Goal: Transaction & Acquisition: Purchase product/service

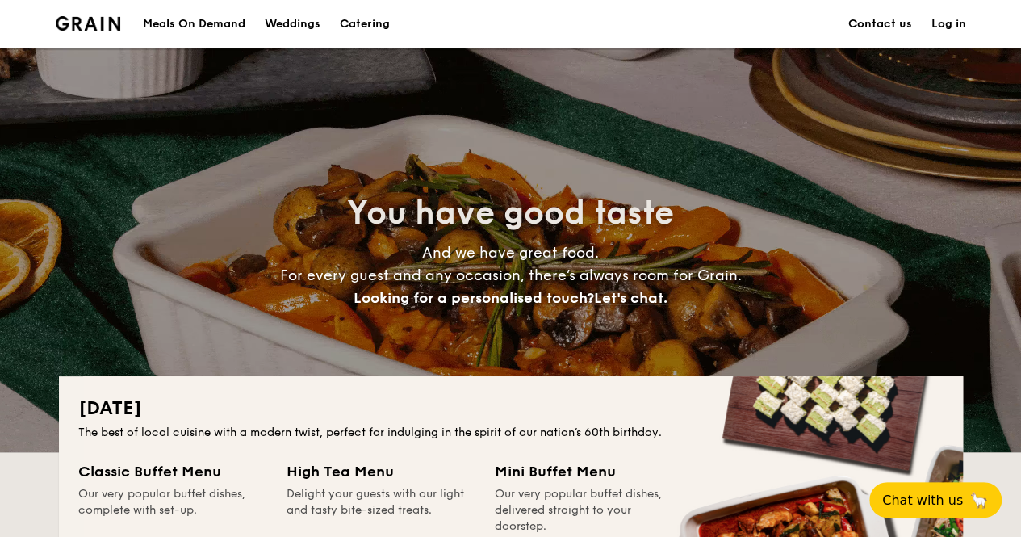
click at [356, 15] on h1 "Catering" at bounding box center [365, 24] width 50 height 48
click at [356, 27] on h1 "Catering" at bounding box center [365, 24] width 50 height 48
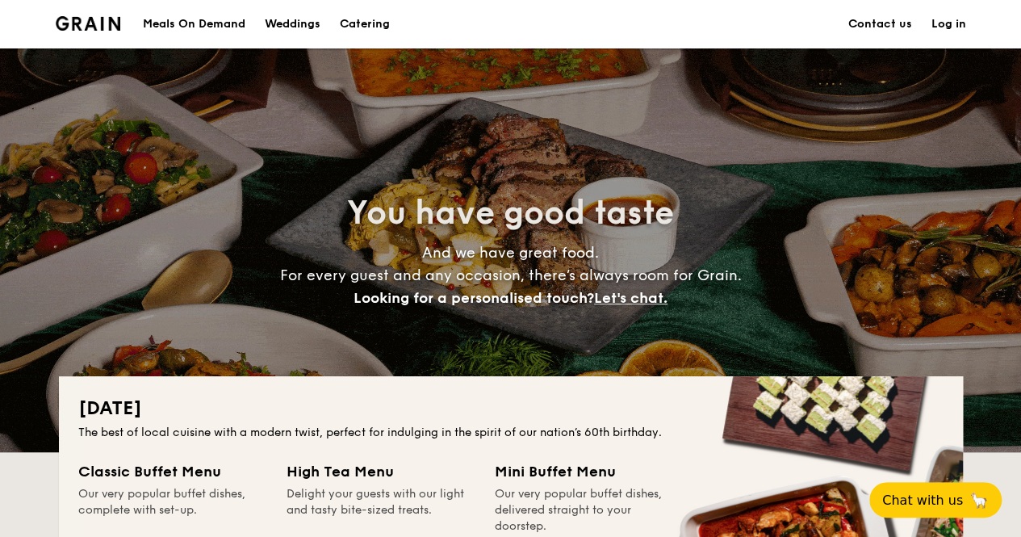
click at [925, 28] on li "Log in" at bounding box center [939, 24] width 54 height 48
click at [951, 25] on link "Log in" at bounding box center [948, 24] width 35 height 48
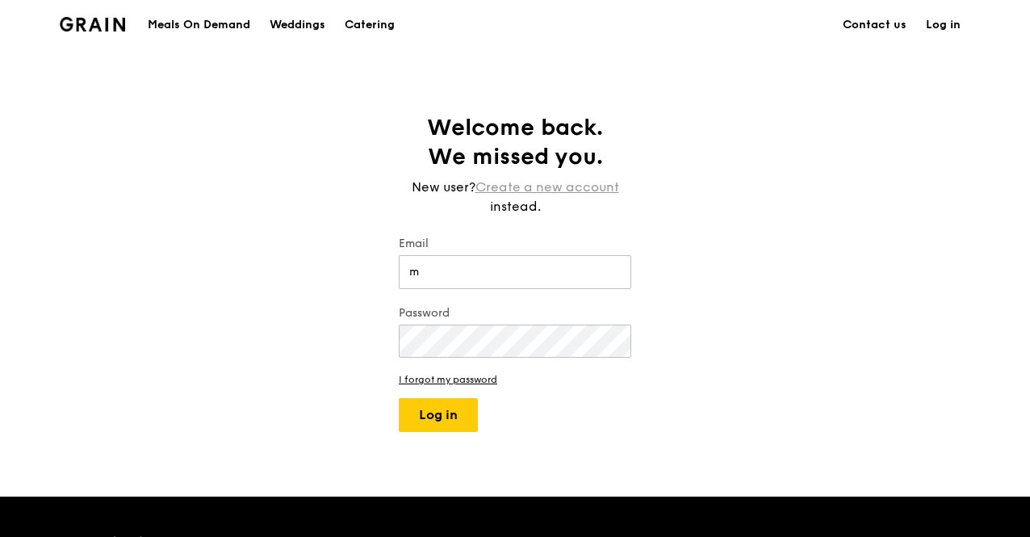
type input "m"
click at [533, 178] on link "Create a new account" at bounding box center [547, 187] width 144 height 19
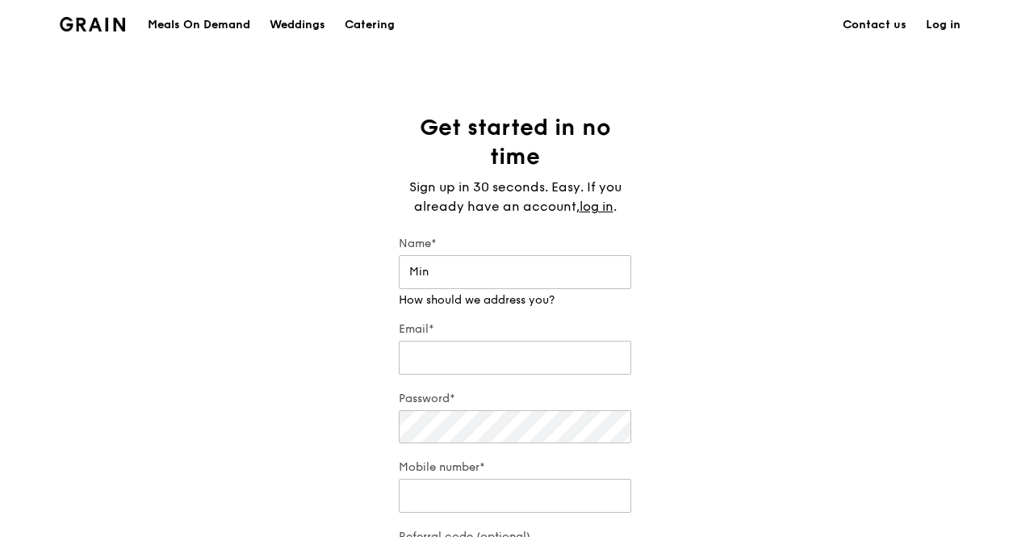
type input "Min"
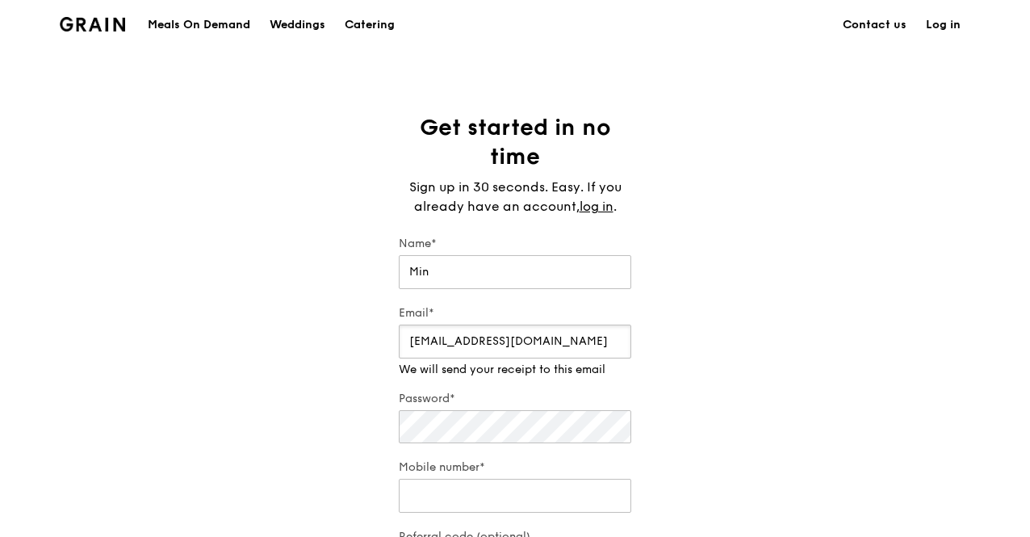
type input "minlim.inbox@gmail.com"
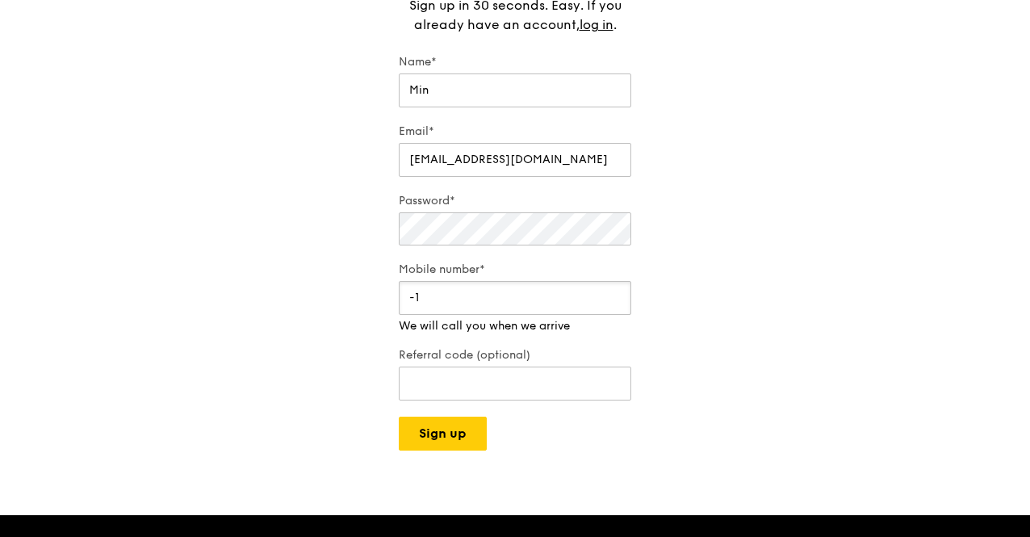
scroll to position [201, 0]
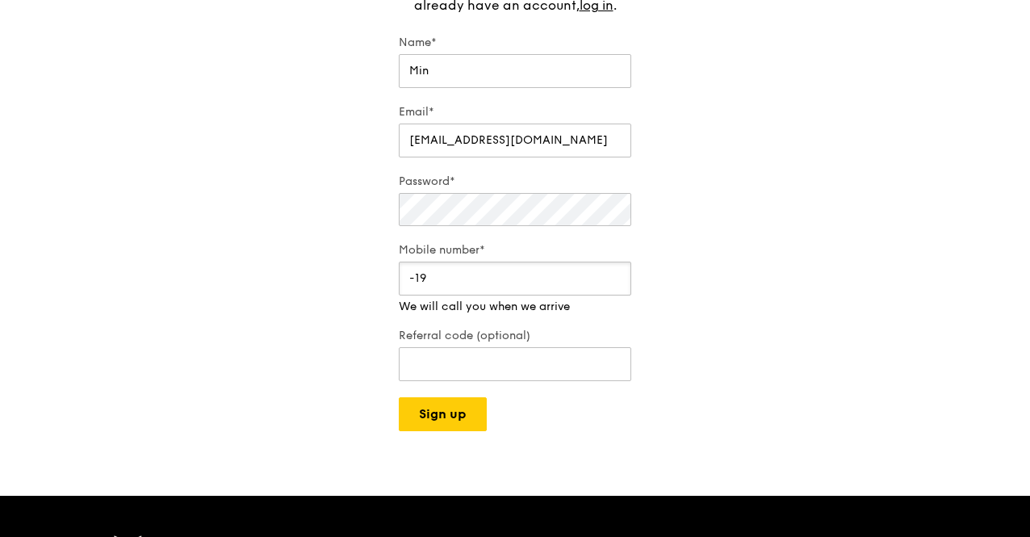
type input "-1"
type input "91153990"
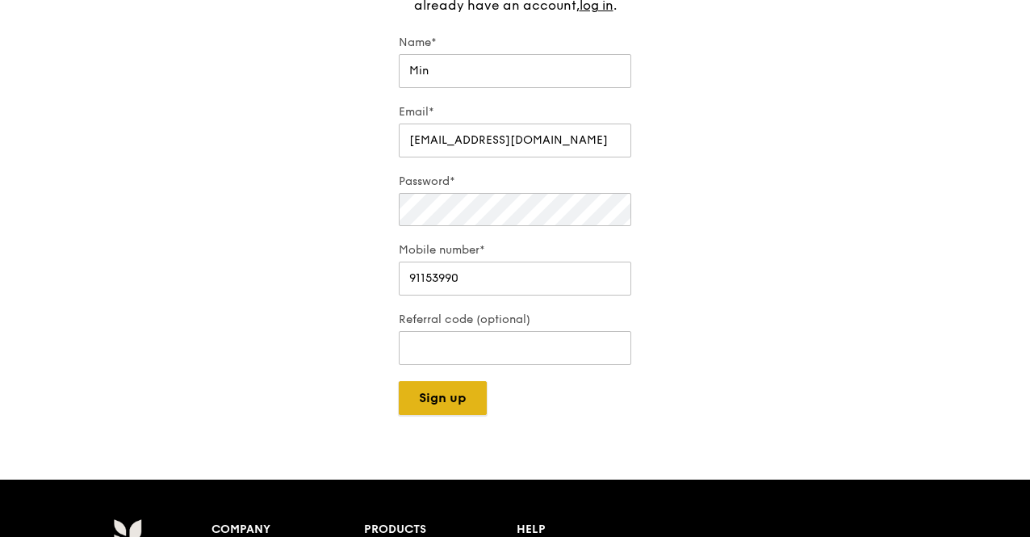
click at [482, 412] on button "Sign up" at bounding box center [443, 398] width 88 height 34
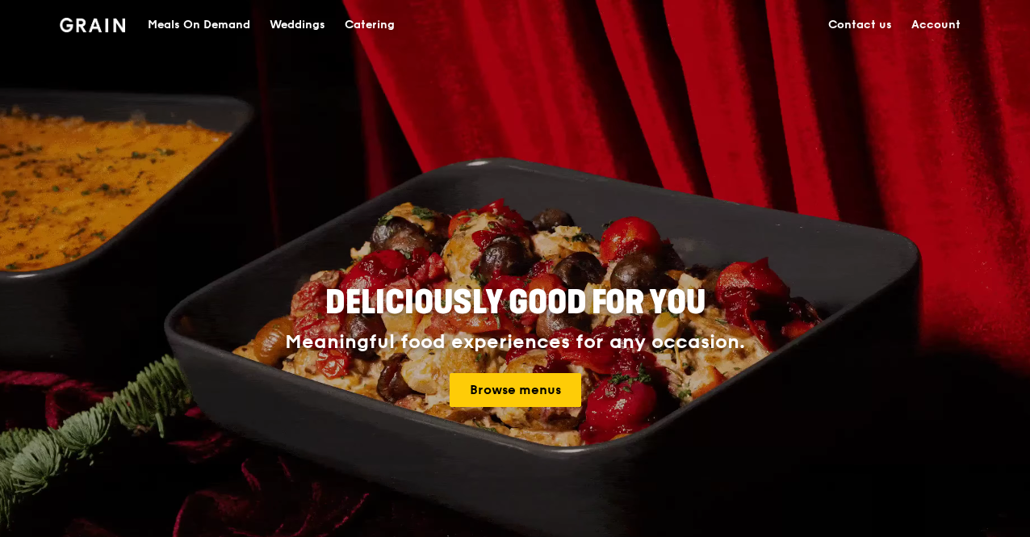
click at [364, 25] on div "Catering" at bounding box center [370, 25] width 50 height 48
click at [353, 24] on div "Catering" at bounding box center [370, 25] width 50 height 48
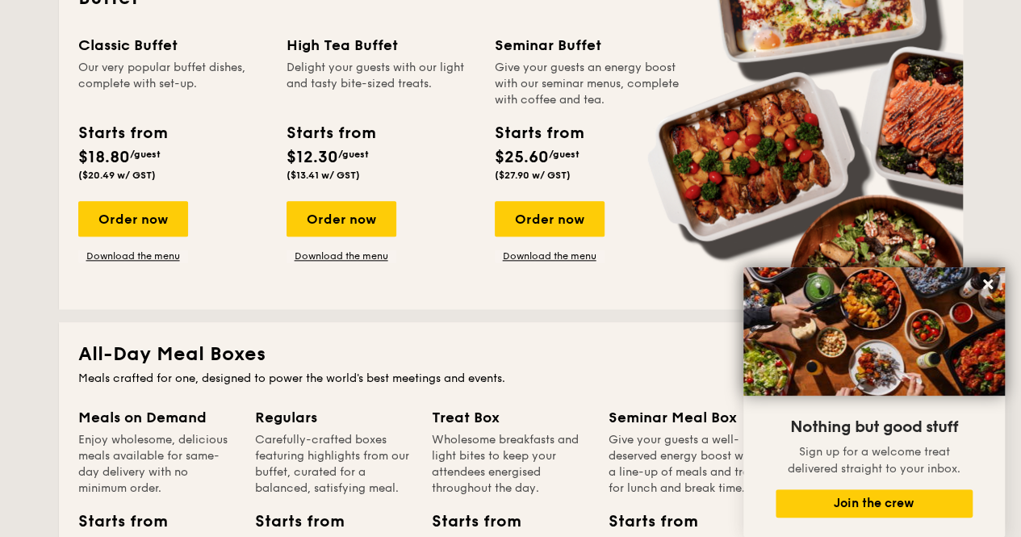
scroll to position [765, 0]
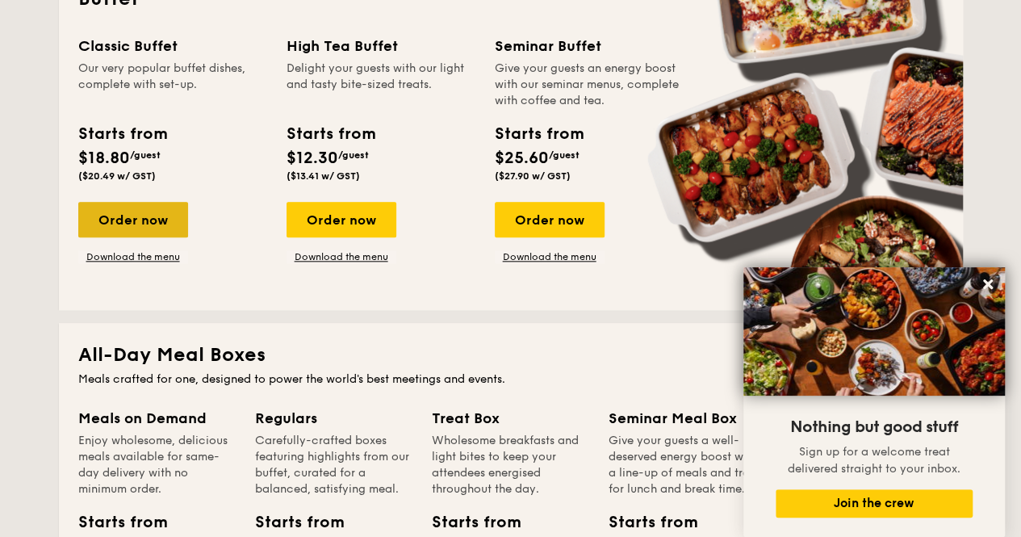
drag, startPoint x: 161, startPoint y: 215, endPoint x: 97, endPoint y: 234, distance: 67.2
click at [97, 234] on div "Order now" at bounding box center [133, 220] width 110 height 36
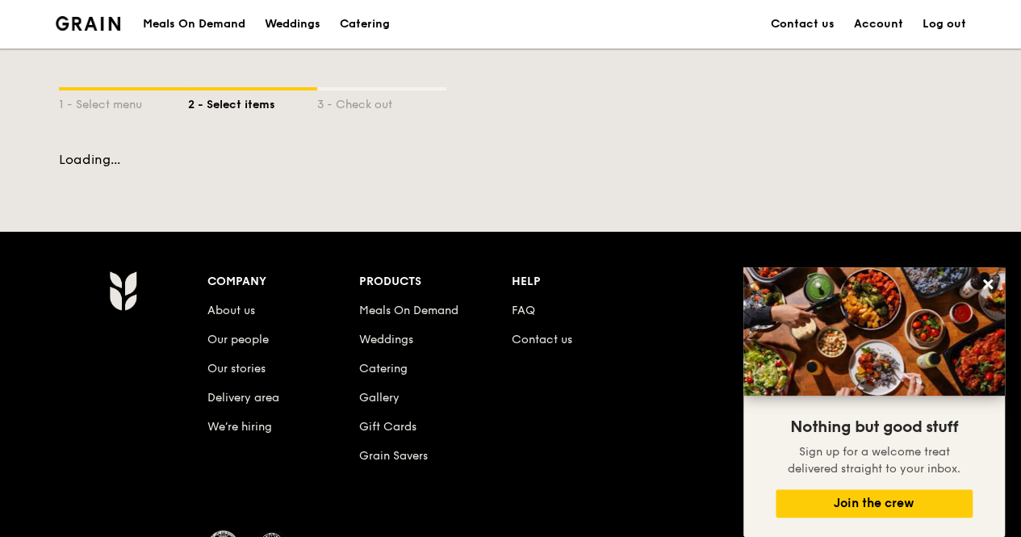
click at [97, 234] on div "Meals On Demand Weddings Catering Contact us Account Log out 1 - Select menu 2 …" at bounding box center [510, 340] width 1021 height 680
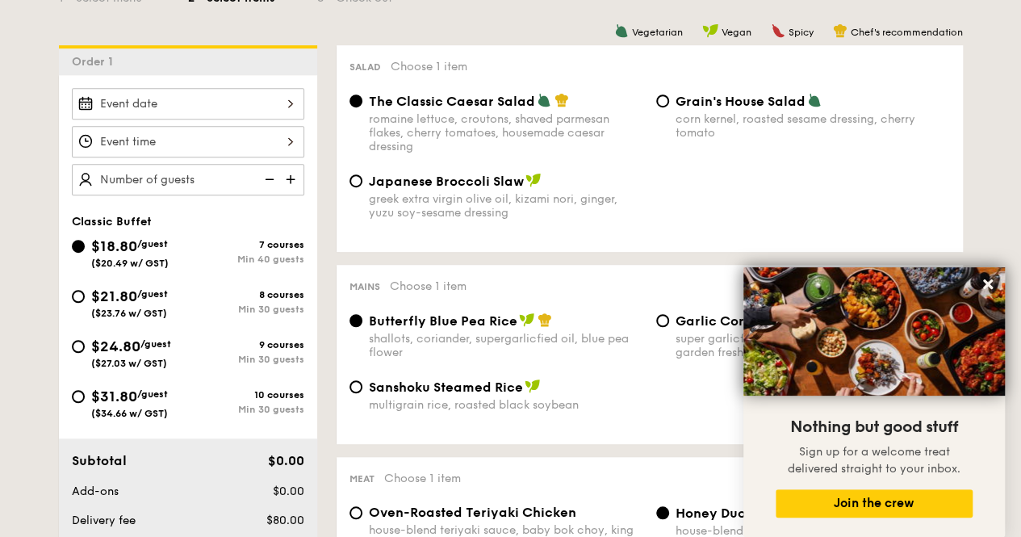
scroll to position [428, 0]
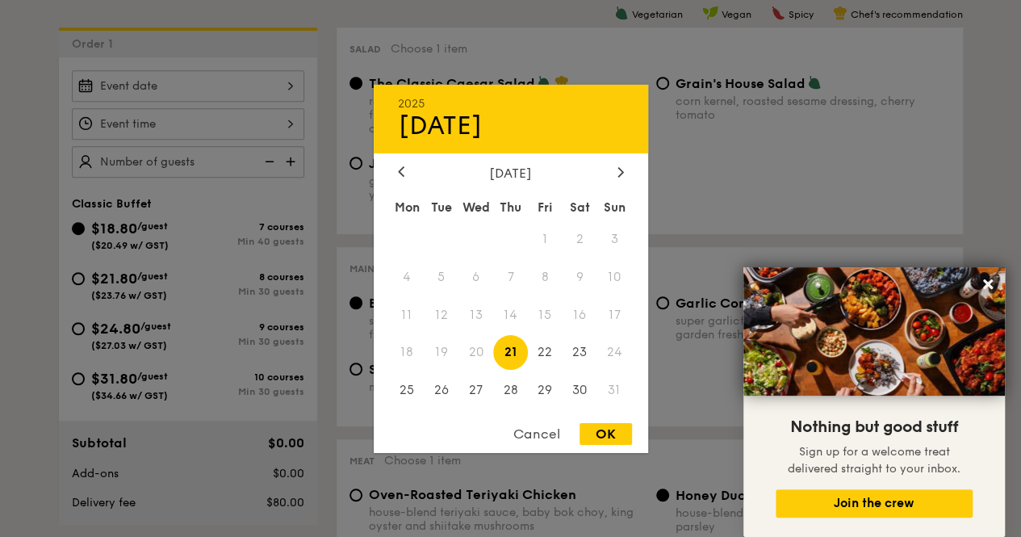
click at [274, 94] on div "2025 Aug [DATE] Tue Wed Thu Fri Sat Sun 1 2 3 4 5 6 7 8 9 10 11 12 13 14 15 16 …" at bounding box center [188, 85] width 232 height 31
click at [440, 382] on span "26" at bounding box center [441, 390] width 35 height 35
click at [612, 441] on div "OK" at bounding box center [605, 434] width 52 height 22
type input "[DATE]"
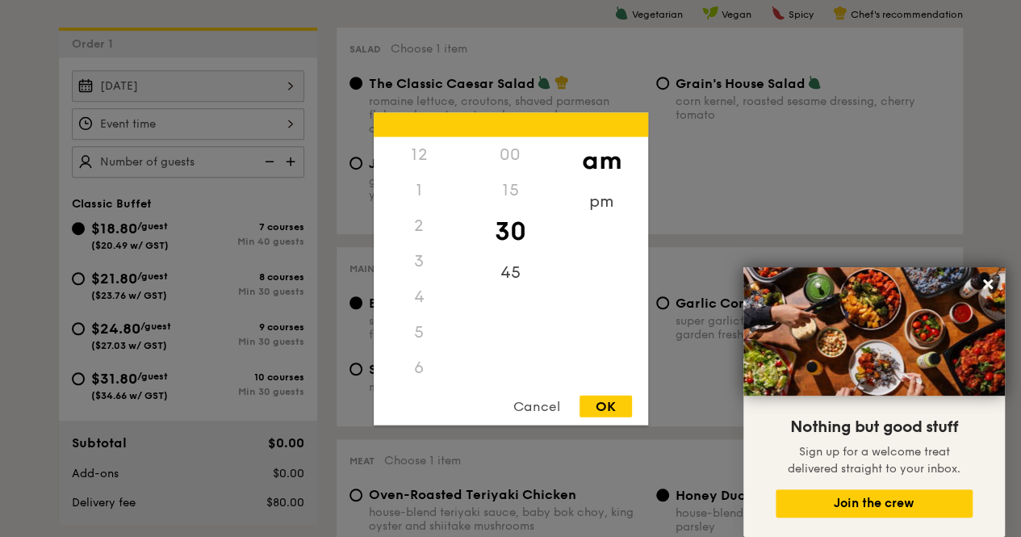
click at [279, 119] on div "12 1 2 3 4 5 6 7 8 9 10 11 00 15 30 45 am pm Cancel OK" at bounding box center [188, 123] width 232 height 31
click at [418, 248] on div "6" at bounding box center [419, 240] width 91 height 36
click at [407, 242] on div "6" at bounding box center [419, 240] width 91 height 36
click at [419, 241] on div "6" at bounding box center [419, 240] width 91 height 36
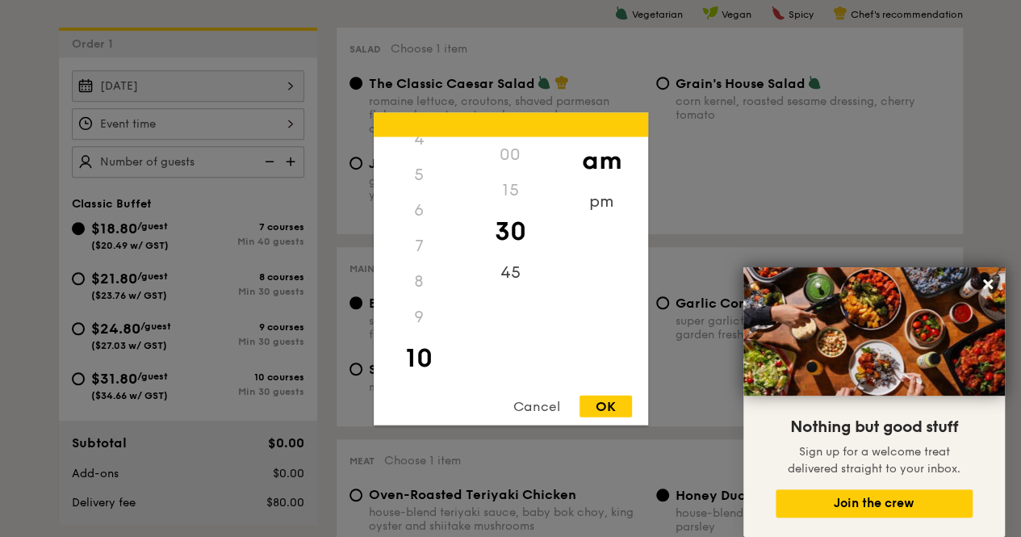
scroll to position [160, 0]
click at [594, 206] on div "pm" at bounding box center [601, 206] width 91 height 47
click at [416, 217] on div "6" at bounding box center [419, 213] width 91 height 47
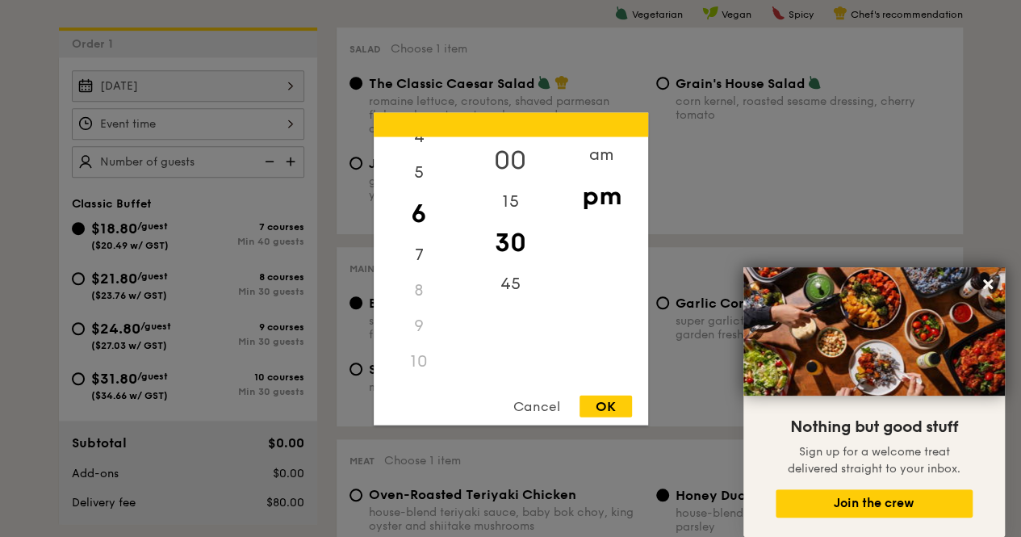
click at [513, 156] on div "00" at bounding box center [510, 159] width 91 height 47
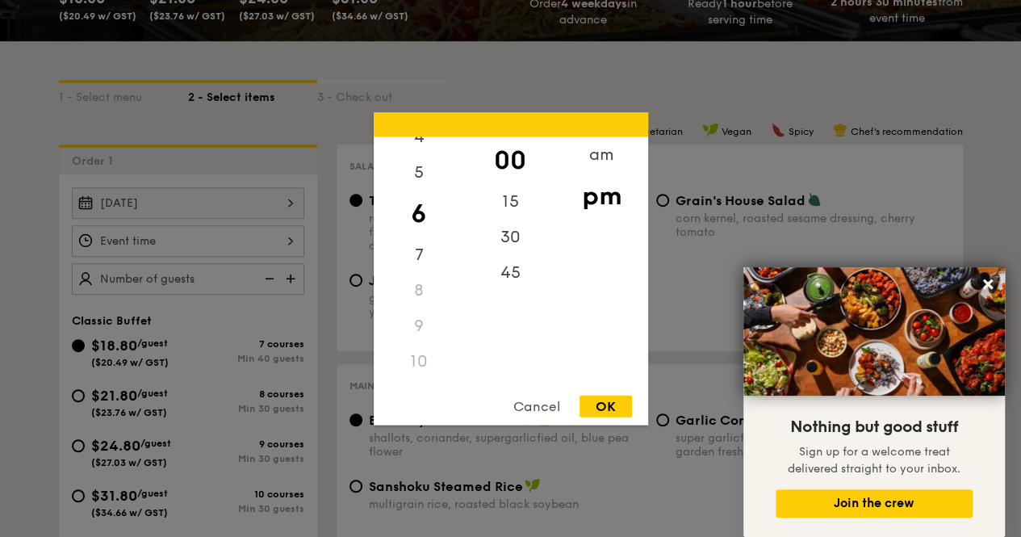
scroll to position [310, 0]
click at [597, 401] on div "OK" at bounding box center [605, 406] width 52 height 22
type input "6:00PM"
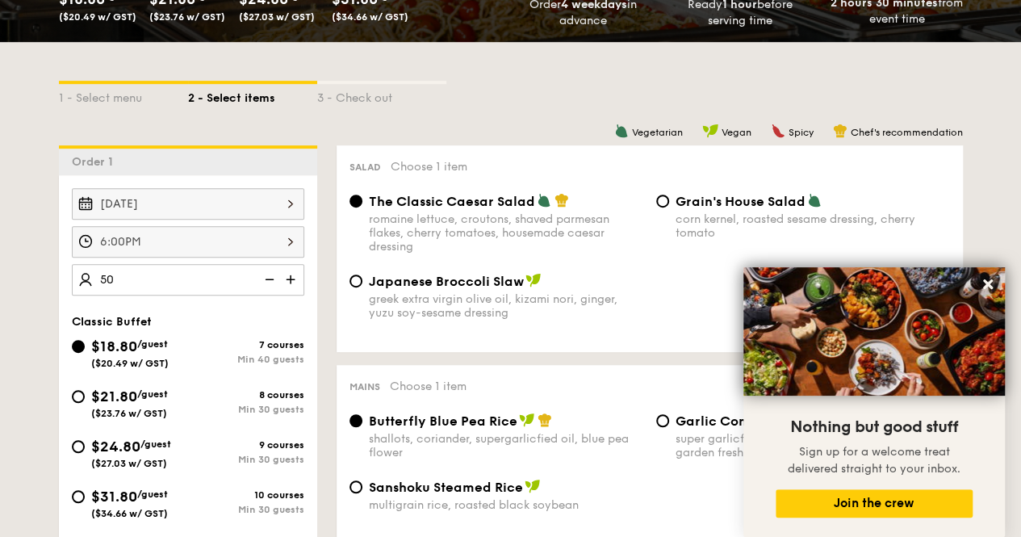
type input "50 guests"
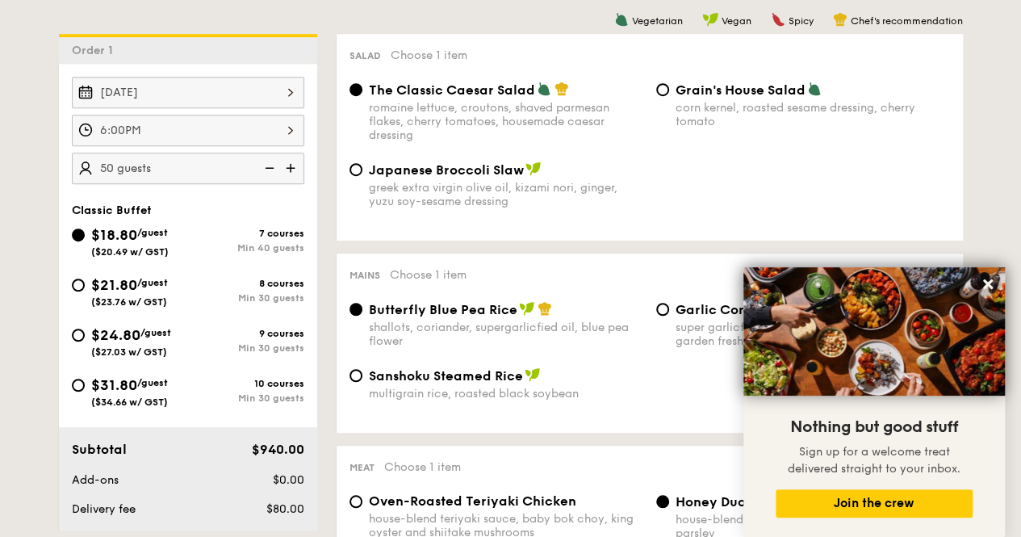
scroll to position [421, 0]
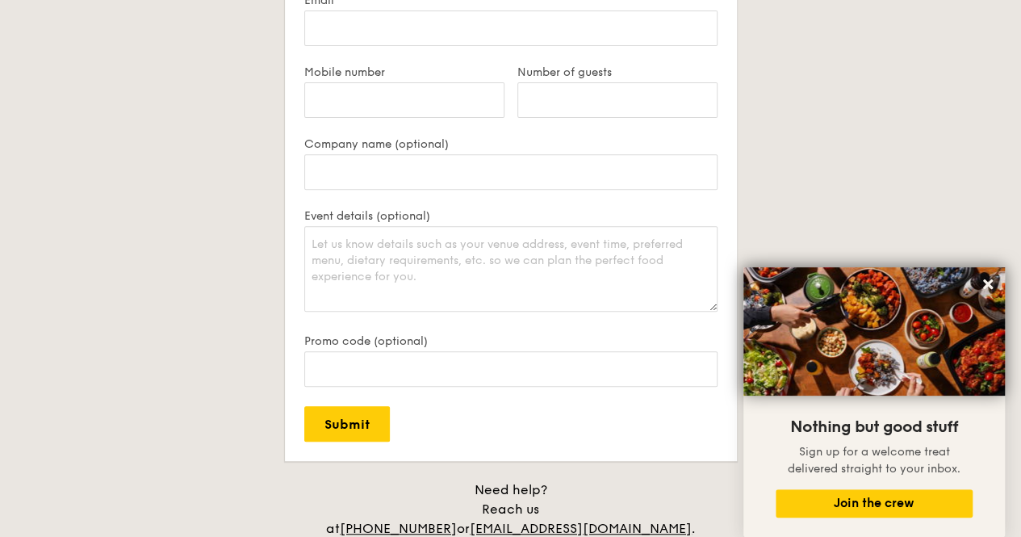
scroll to position [3380, 0]
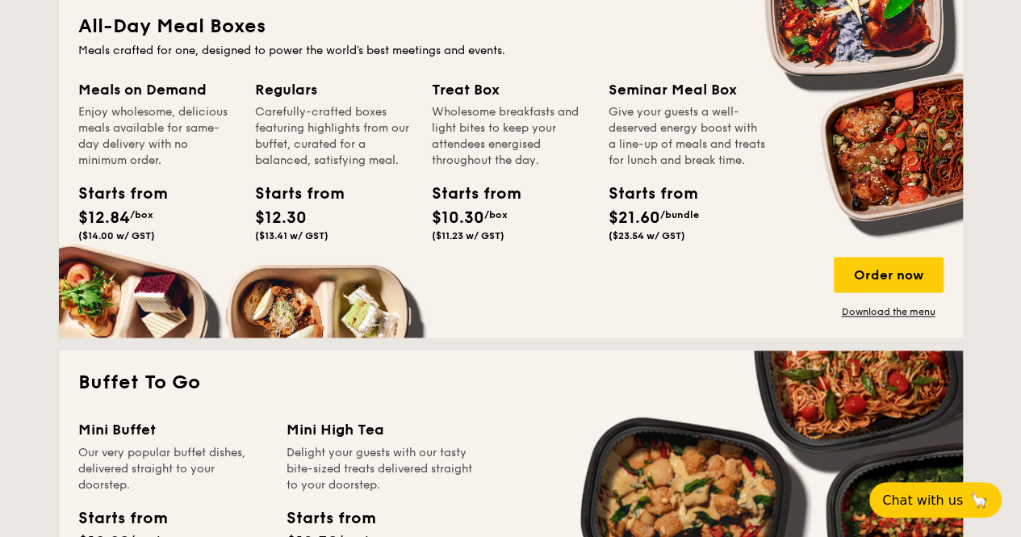
scroll to position [1094, 0]
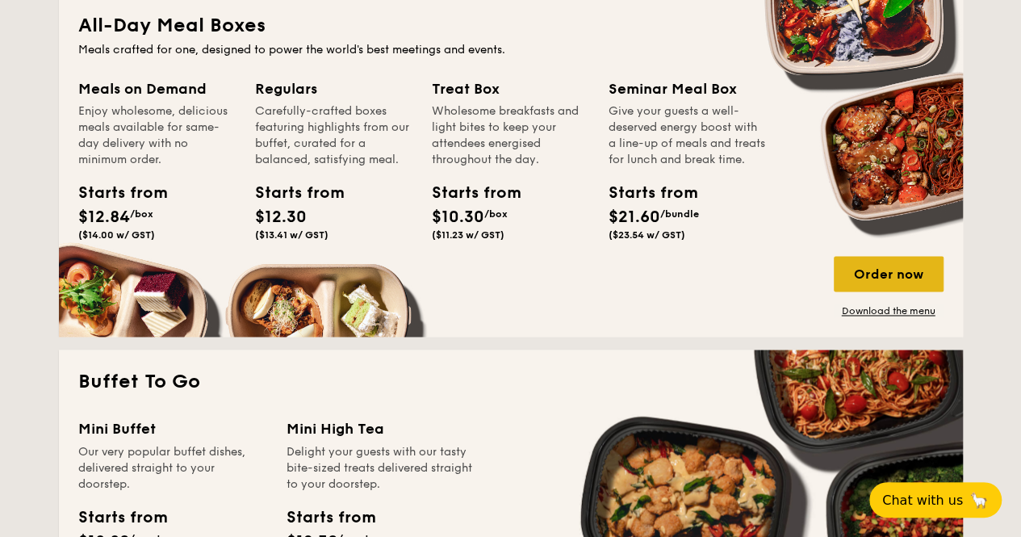
click at [872, 275] on div "Order now" at bounding box center [889, 274] width 110 height 36
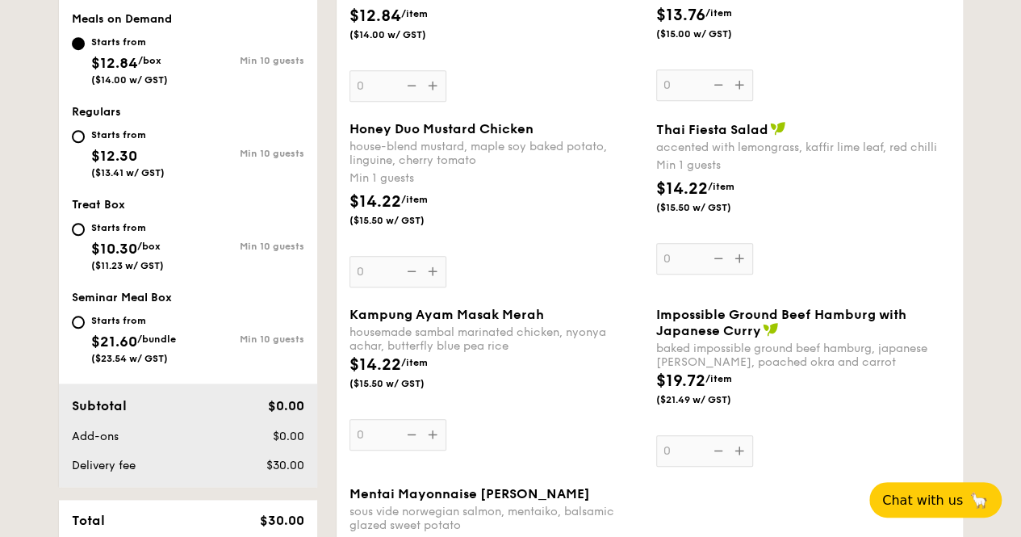
scroll to position [612, 0]
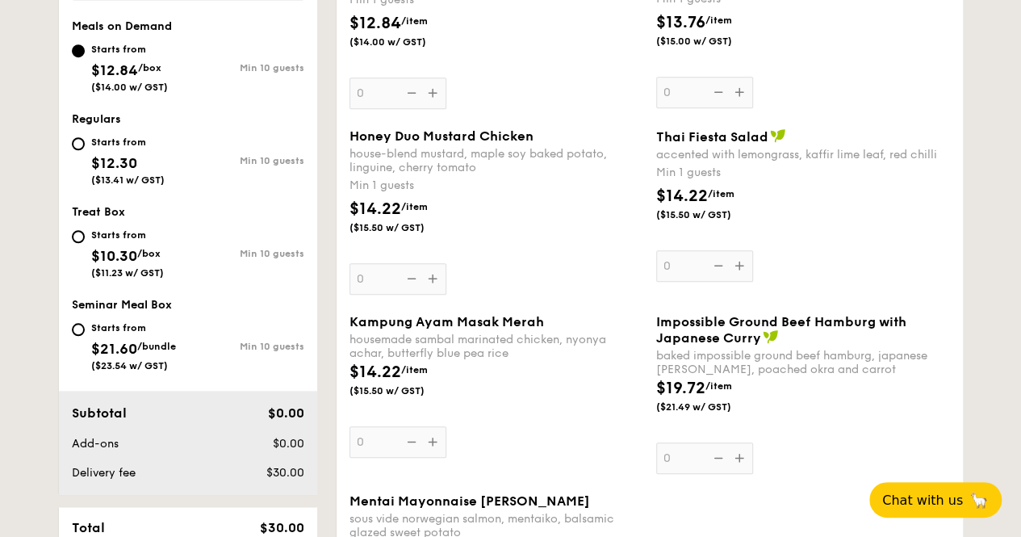
click at [140, 345] on span "/bundle" at bounding box center [156, 346] width 39 height 11
click at [85, 336] on input "Starts from $21.60 /bundle ($23.54 w/ GST) Min 10 guests" at bounding box center [78, 329] width 13 height 13
radio input "true"
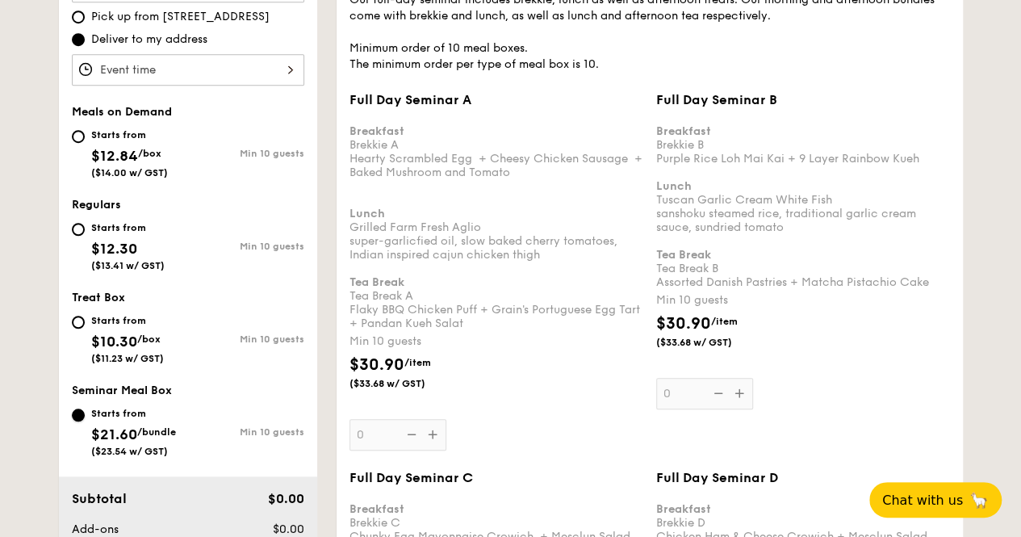
scroll to position [525, 0]
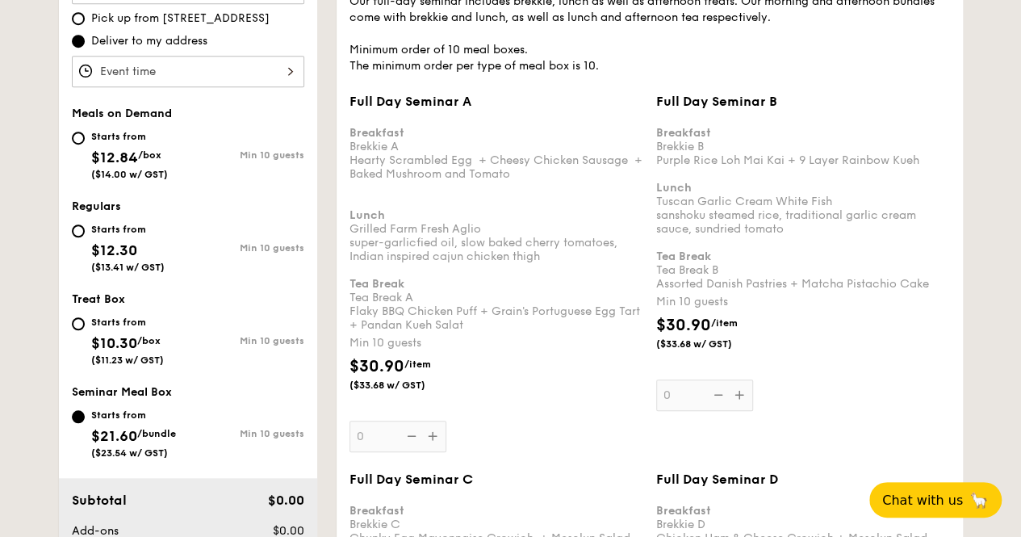
click at [121, 140] on div "Starts from" at bounding box center [129, 136] width 77 height 13
click at [85, 140] on input "Starts from $12.84 /box ($14.00 w/ GST) Min 10 guests" at bounding box center [78, 138] width 13 height 13
radio input "true"
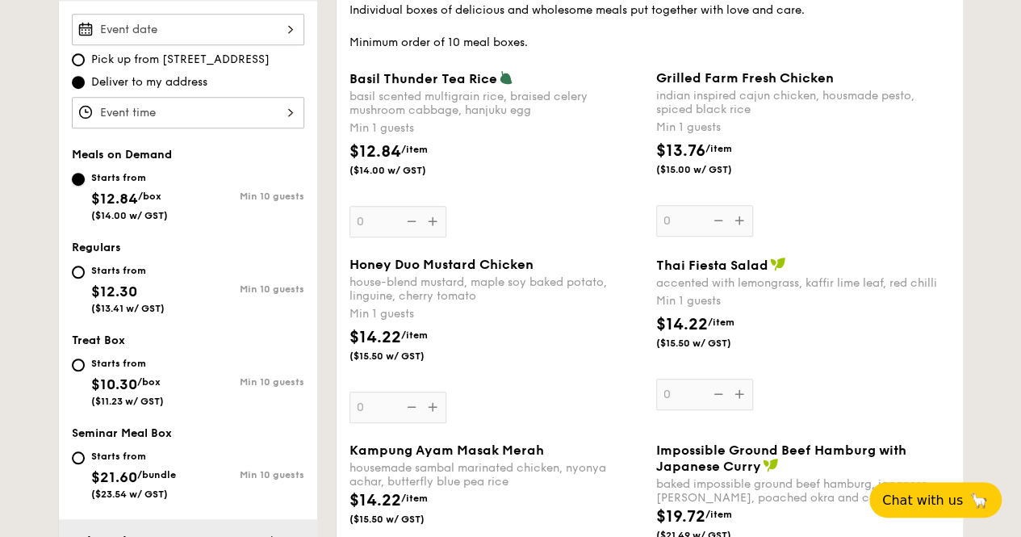
scroll to position [261, 0]
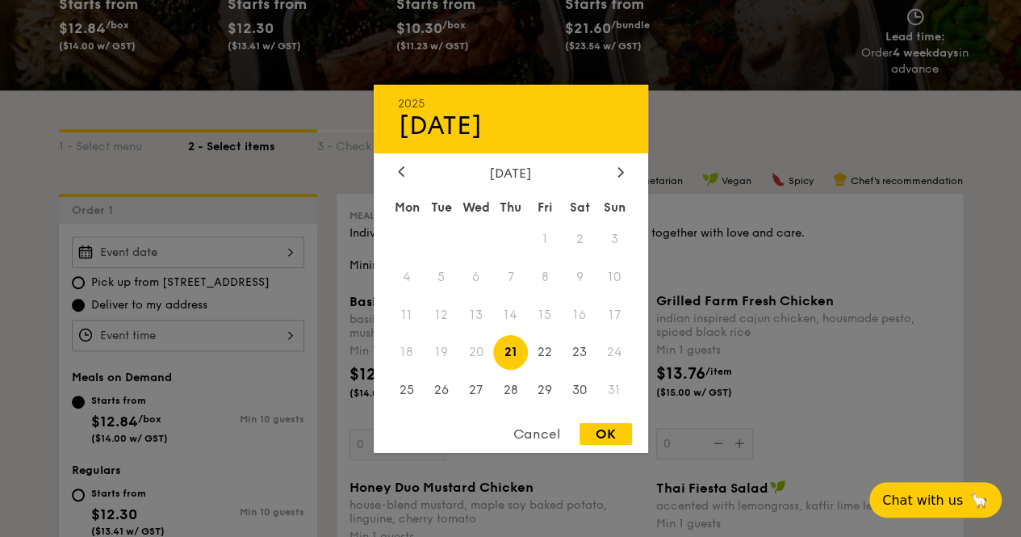
click at [178, 255] on div "2025 Aug [DATE] Tue Wed Thu Fri Sat Sun 1 2 3 4 5 6 7 8 9 10 11 12 13 14 15 16 …" at bounding box center [188, 251] width 232 height 31
click at [441, 392] on span "26" at bounding box center [441, 390] width 35 height 35
click at [612, 432] on div "OK" at bounding box center [605, 434] width 52 height 22
type input "[DATE]"
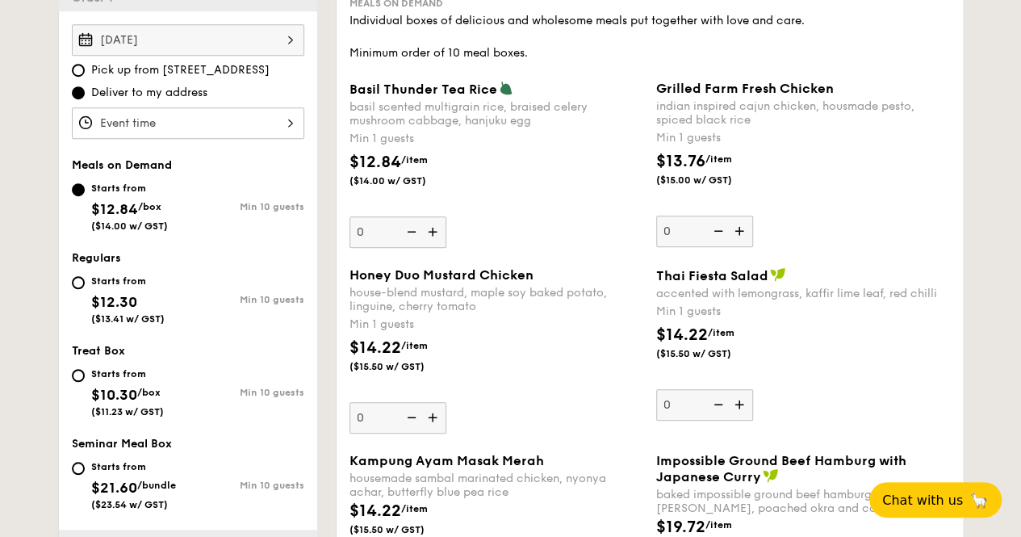
scroll to position [527, 0]
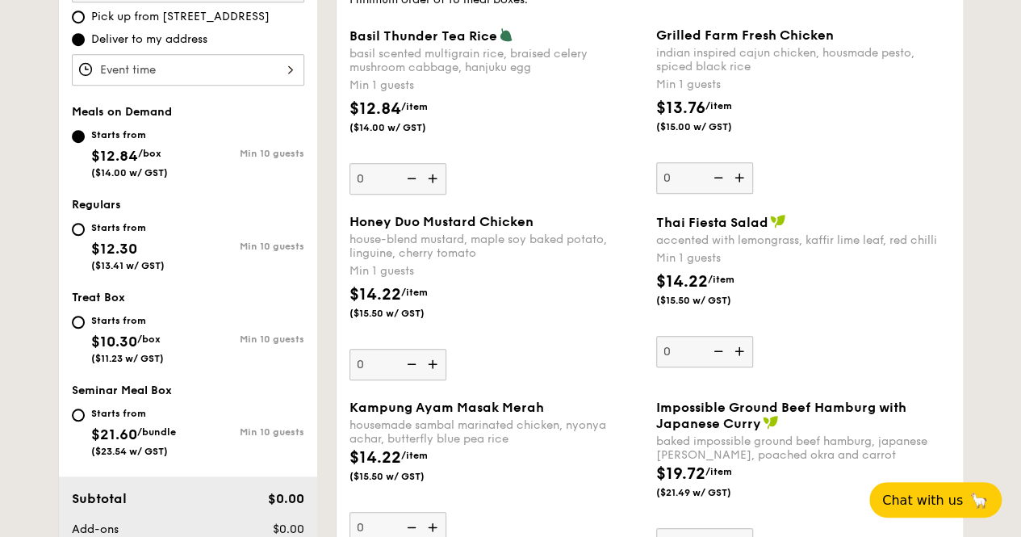
click at [172, 324] on div "Starts from $10.30 /box ($11.23 w/ GST)" at bounding box center [130, 337] width 116 height 53
click at [85, 324] on input "Starts from $10.30 /box ($11.23 w/ GST) Min 10 guests" at bounding box center [78, 322] width 13 height 13
radio input "true"
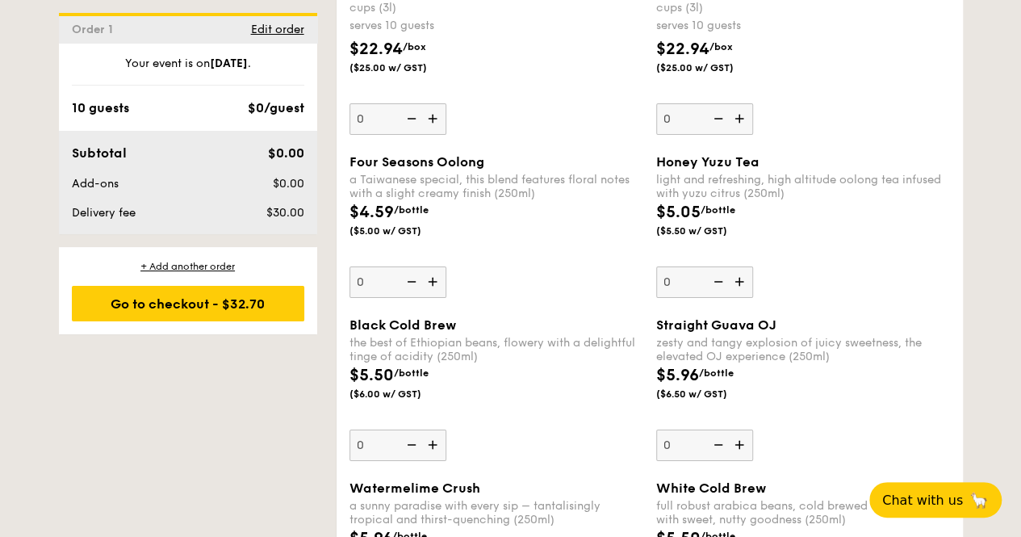
scroll to position [2721, 0]
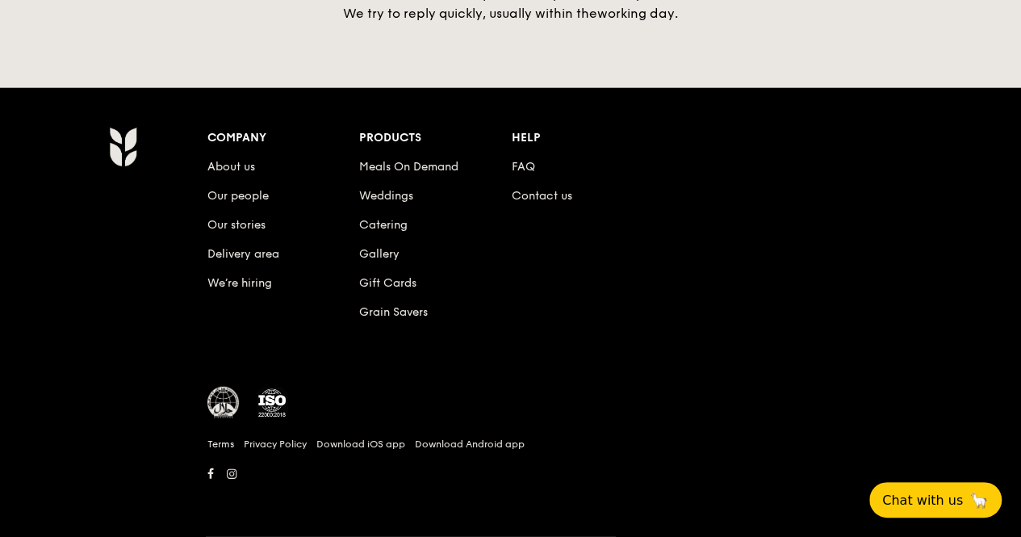
scroll to position [2858, 0]
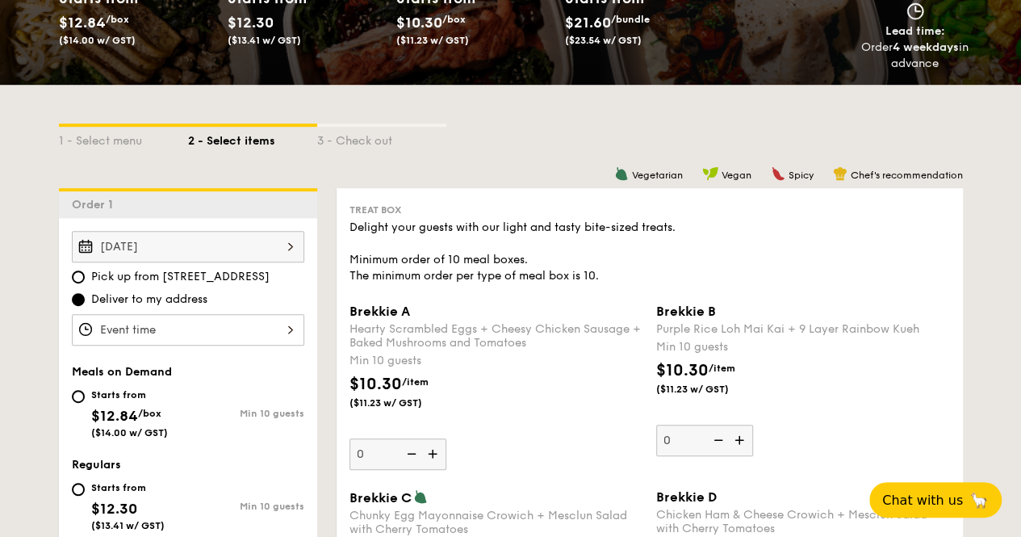
scroll to position [267, 0]
click at [106, 488] on div "Starts from" at bounding box center [127, 487] width 73 height 13
click at [85, 488] on input "Starts from $12.30 ($13.41 w/ GST) Min 10 guests" at bounding box center [78, 489] width 13 height 13
radio input "true"
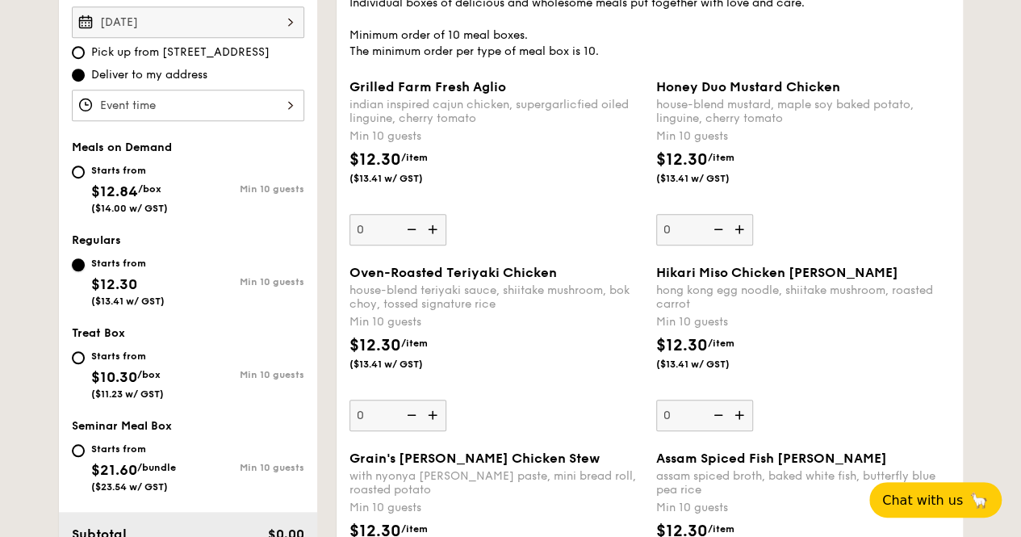
scroll to position [518, 0]
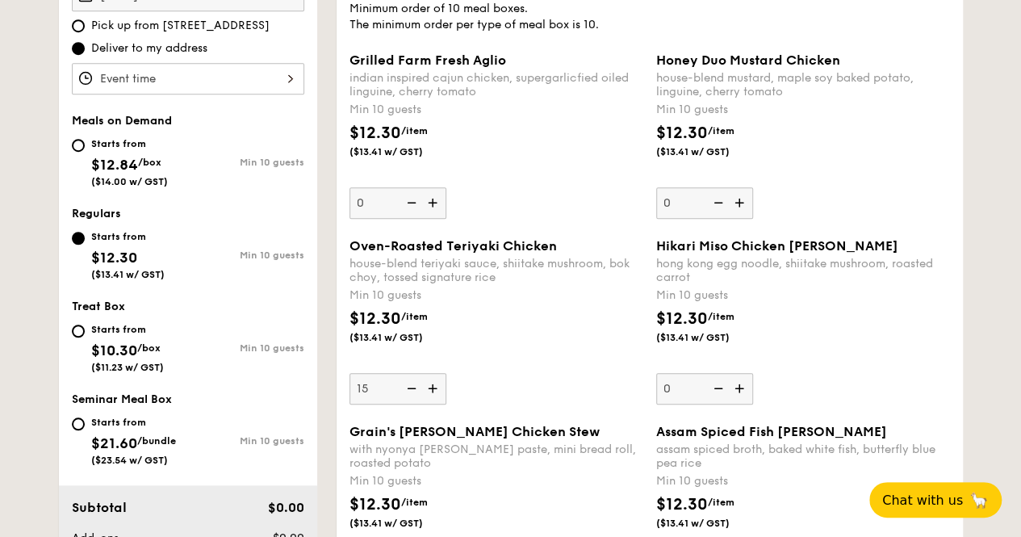
type input "15"
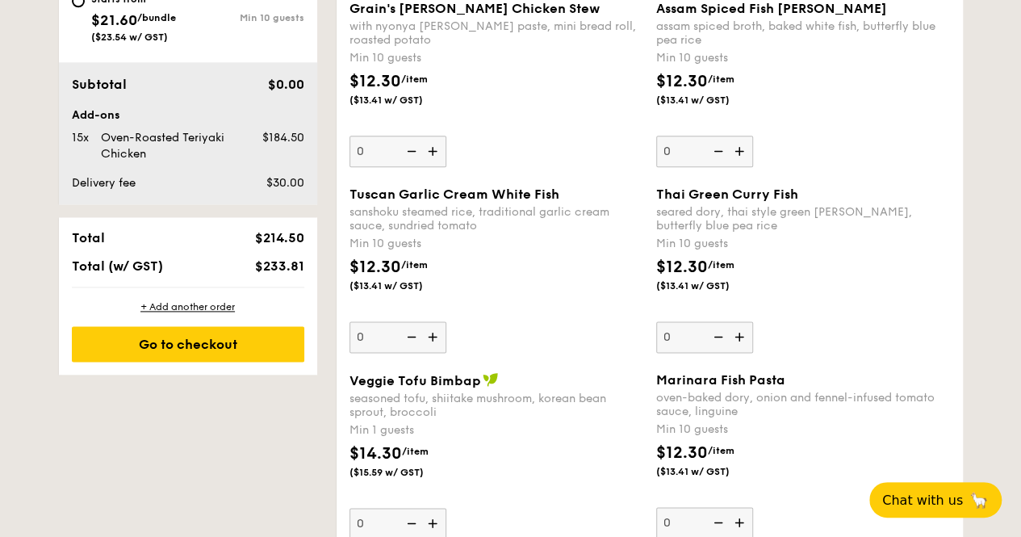
scroll to position [1093, 0]
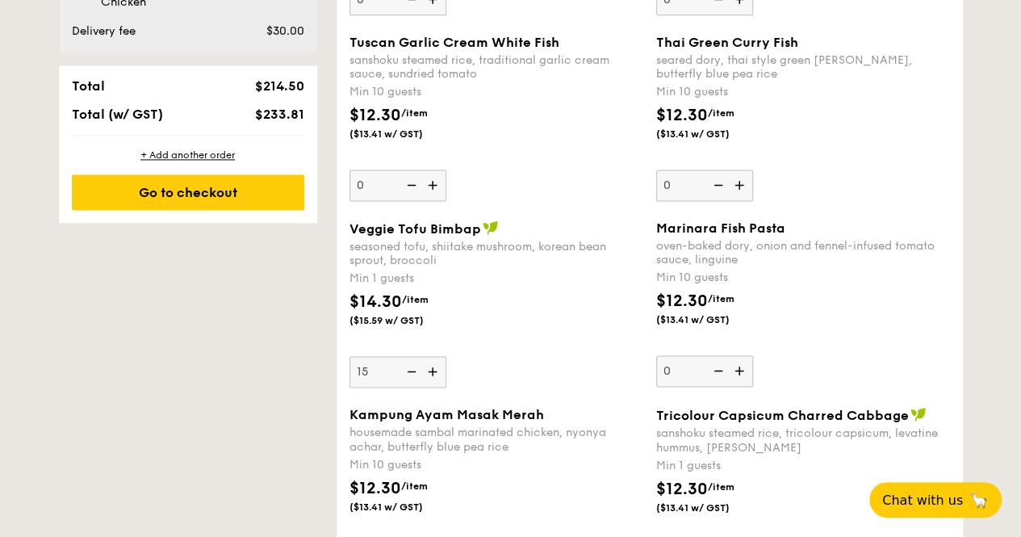
type input "15"
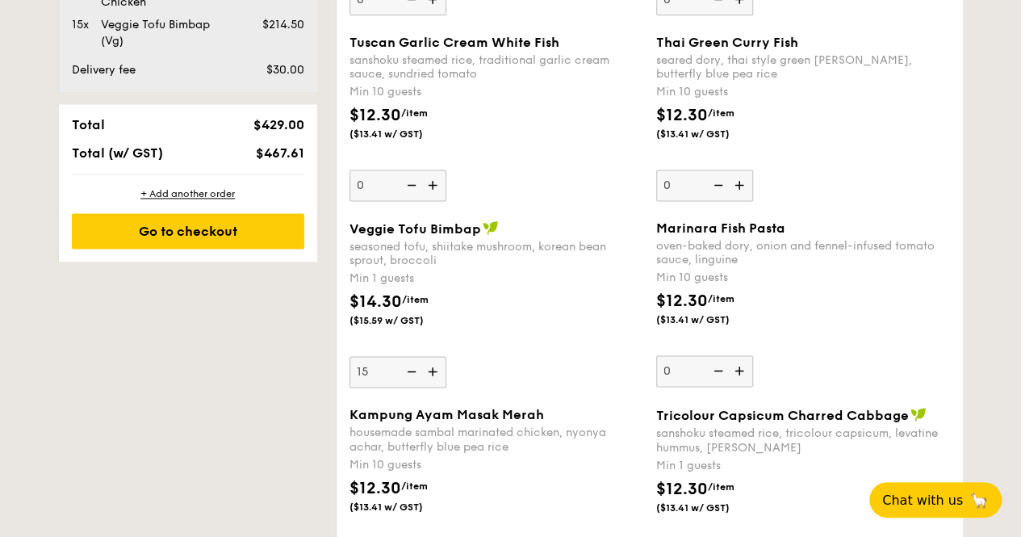
click at [533, 290] on div "$14.30 /item ($15.59 w/ GST)" at bounding box center [496, 318] width 307 height 56
click at [446, 356] on input "15" at bounding box center [397, 371] width 97 height 31
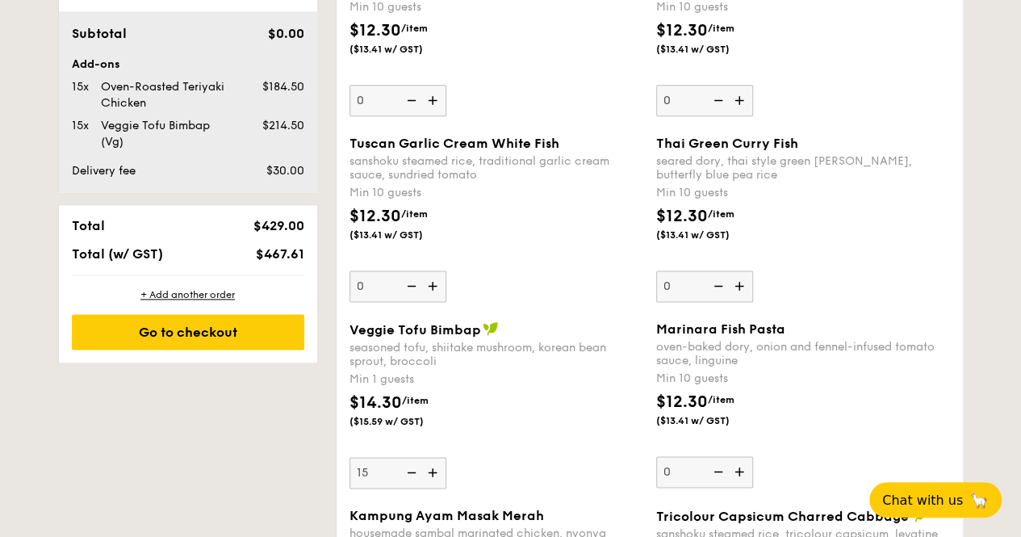
scroll to position [991, 0]
type input "15"
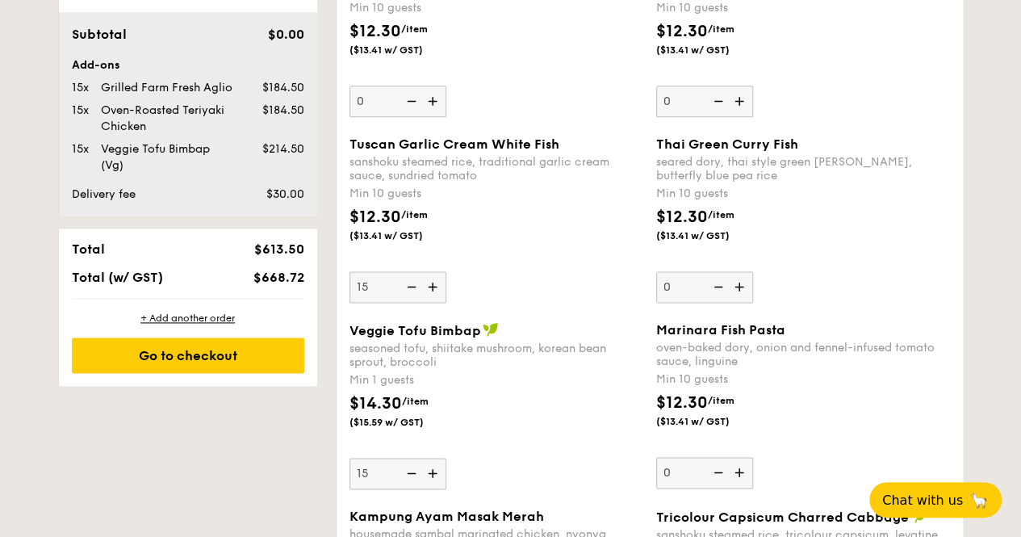
type input "15"
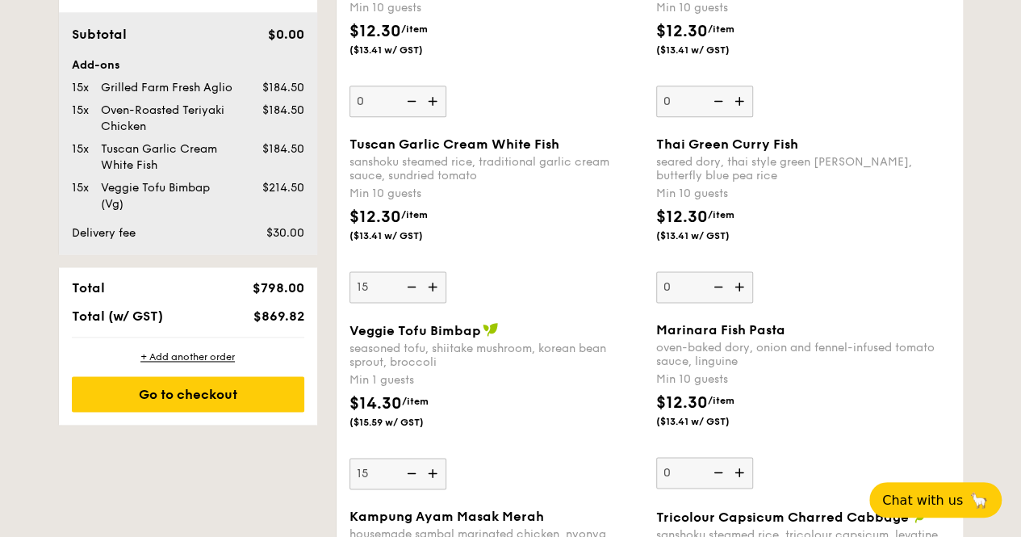
click at [441, 233] on span "($13.41 w/ GST)" at bounding box center [404, 235] width 110 height 13
click at [441, 271] on input "15" at bounding box center [397, 286] width 97 height 31
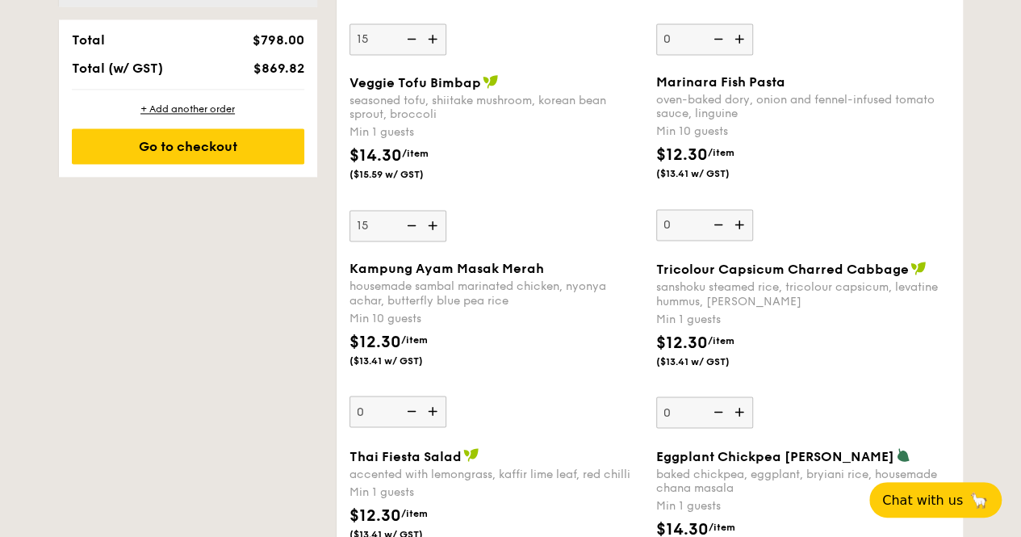
scroll to position [899, 0]
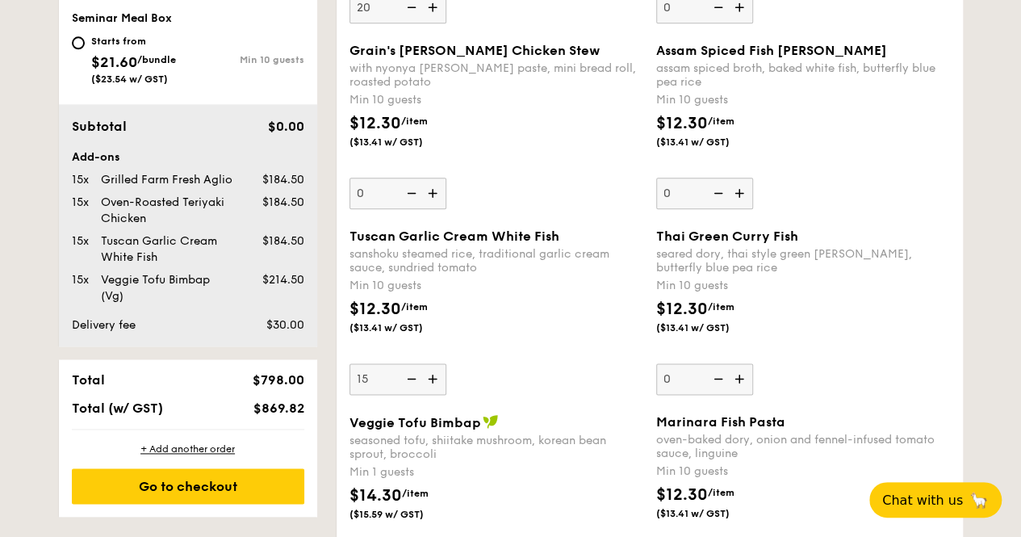
type input "20"
click at [511, 217] on div "Grain's Curry Chicken Stew with nyonya curry paste, mini bread roll, roasted po…" at bounding box center [649, 136] width 613 height 186
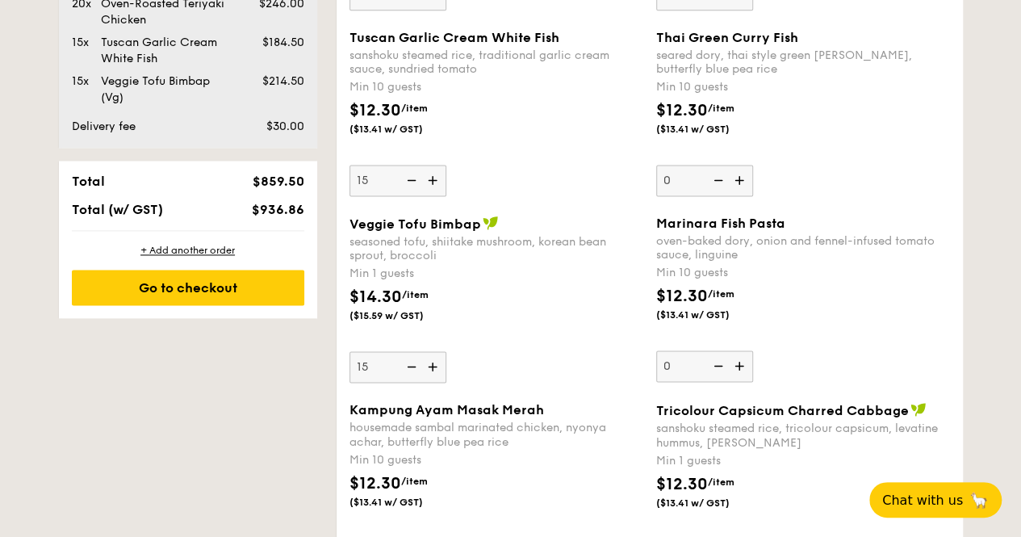
scroll to position [1089, 0]
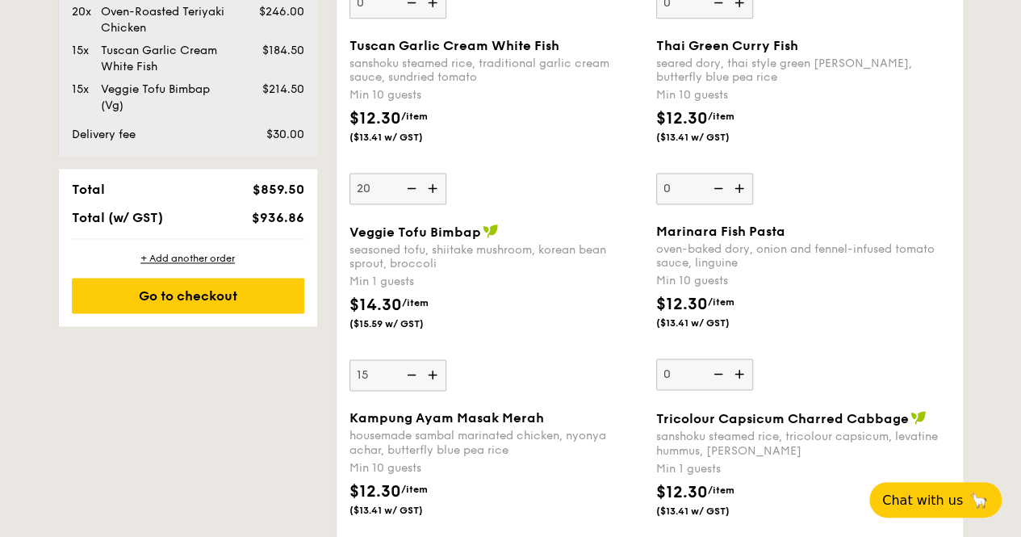
type input "20"
click at [466, 115] on div "$12.30 /item ($13.41 w/ GST)" at bounding box center [496, 135] width 307 height 56
click at [446, 173] on input "20" at bounding box center [397, 188] width 97 height 31
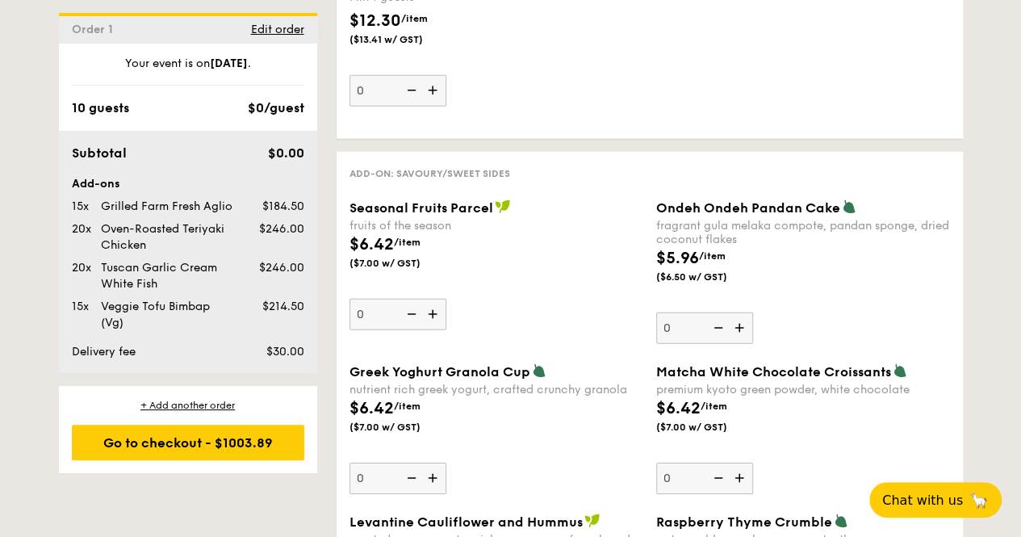
scroll to position [2368, 0]
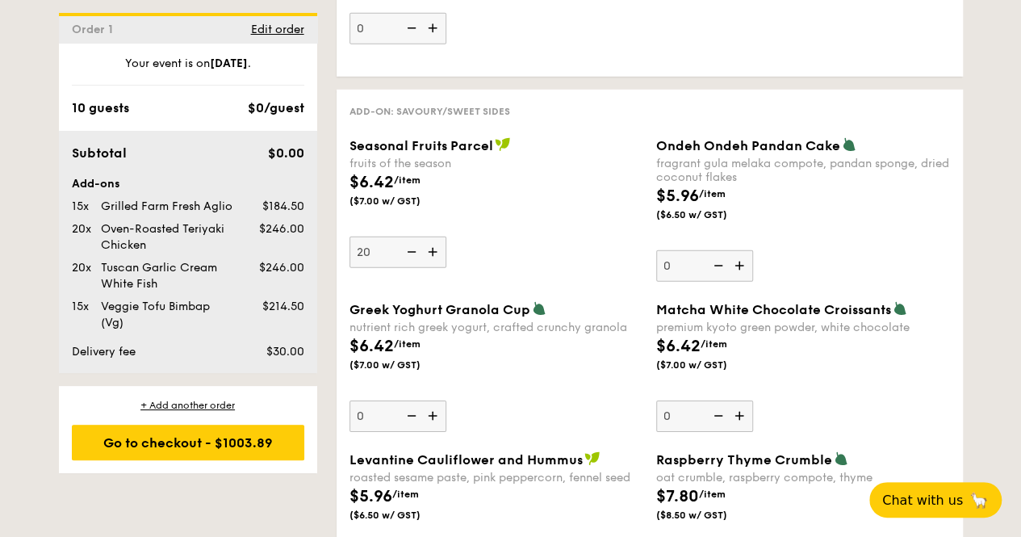
type input "20"
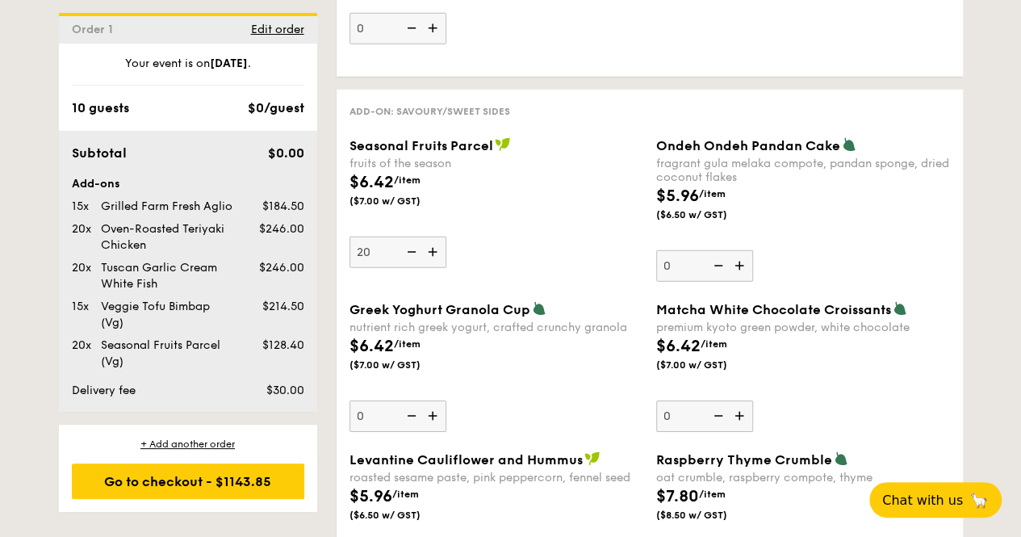
click at [500, 173] on div "$6.42 /item ($7.00 w/ GST)" at bounding box center [496, 198] width 307 height 56
click at [446, 236] on input "20" at bounding box center [397, 251] width 97 height 31
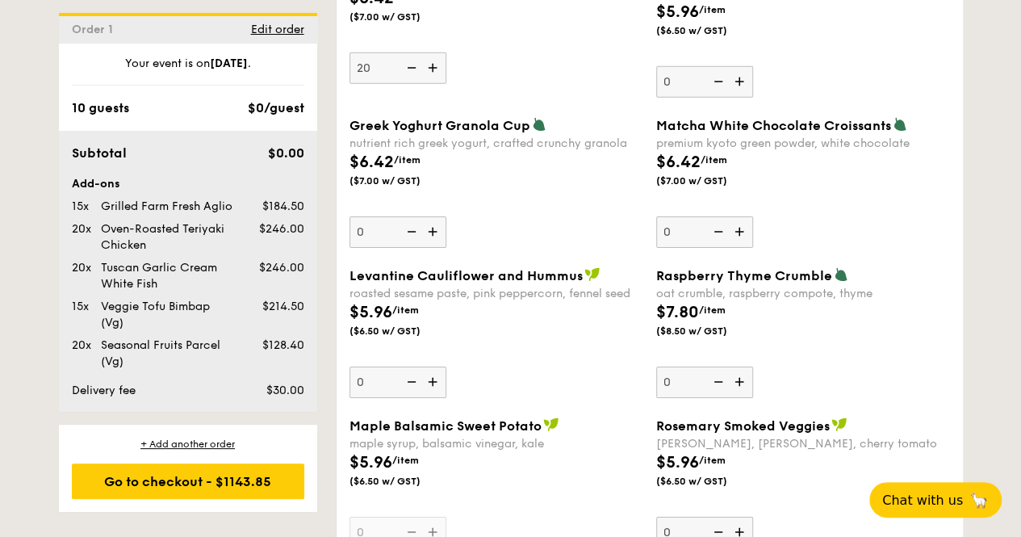
scroll to position [2647, 0]
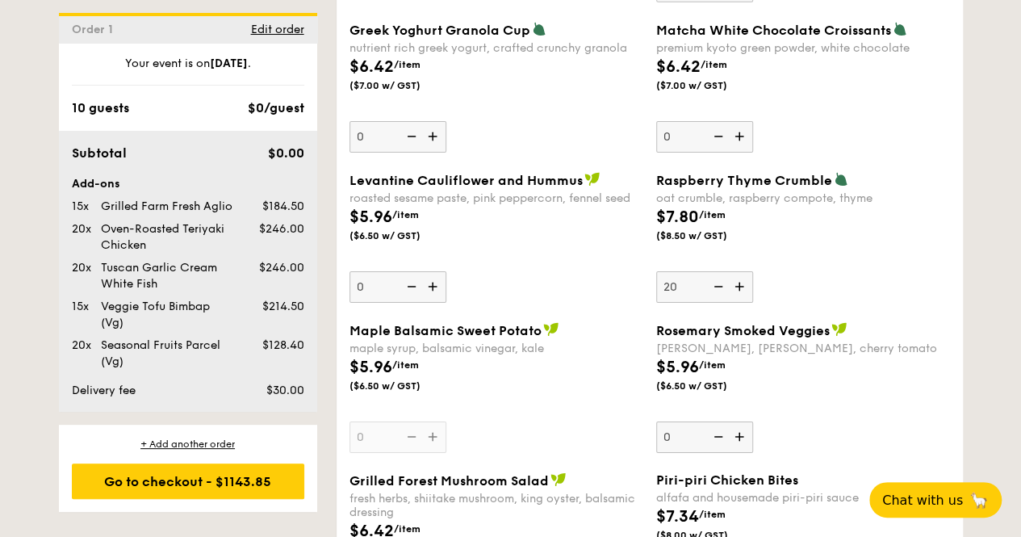
type input "20"
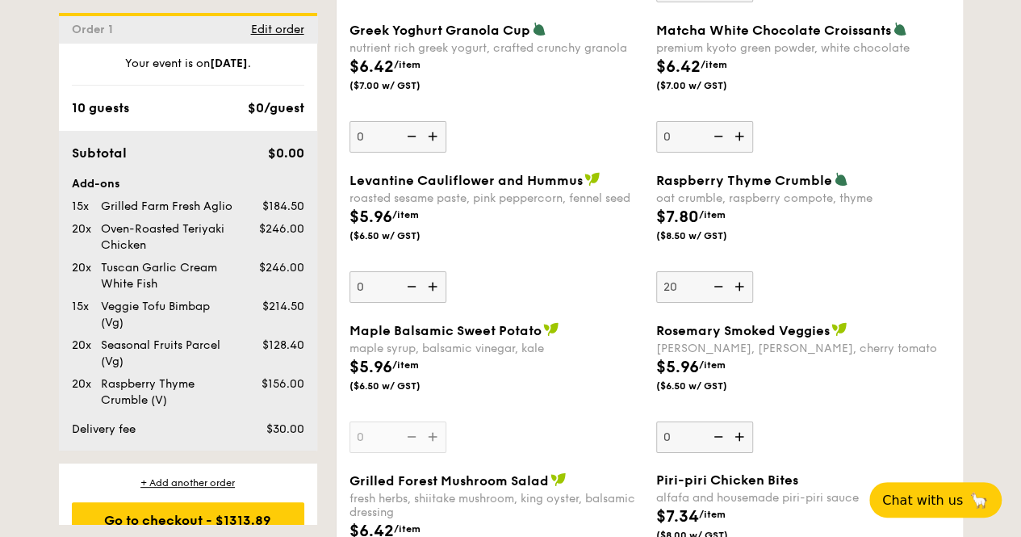
click at [573, 224] on div "$5.96 /item ($6.50 w/ GST)" at bounding box center [496, 233] width 307 height 56
click at [446, 271] on input "0" at bounding box center [397, 286] width 97 height 31
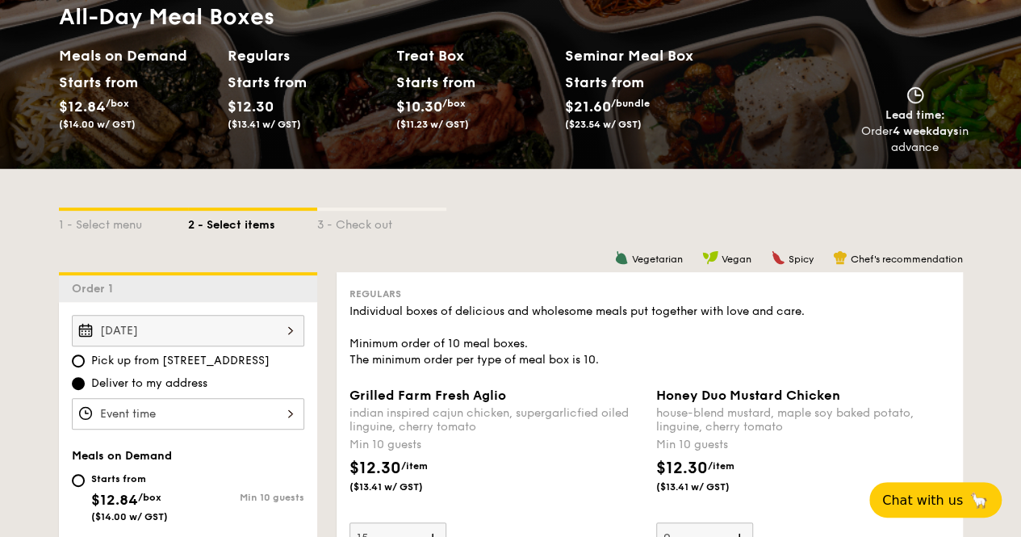
scroll to position [0, 0]
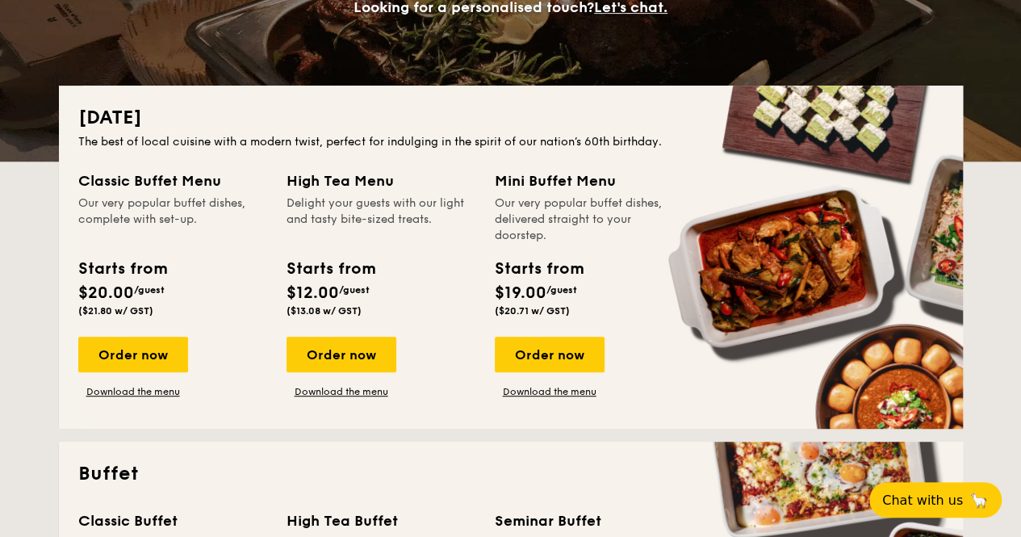
scroll to position [526, 0]
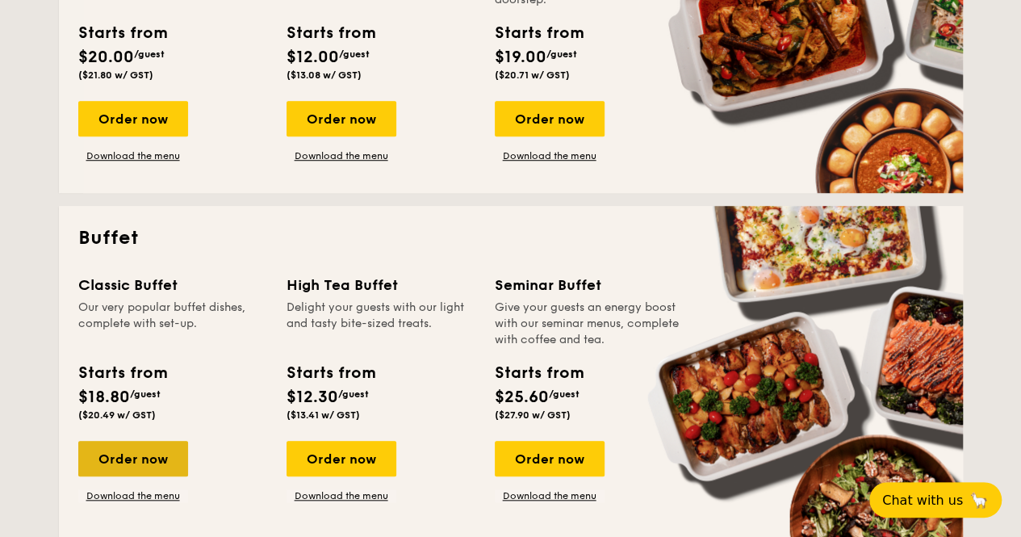
click at [115, 461] on div "Order now" at bounding box center [133, 459] width 110 height 36
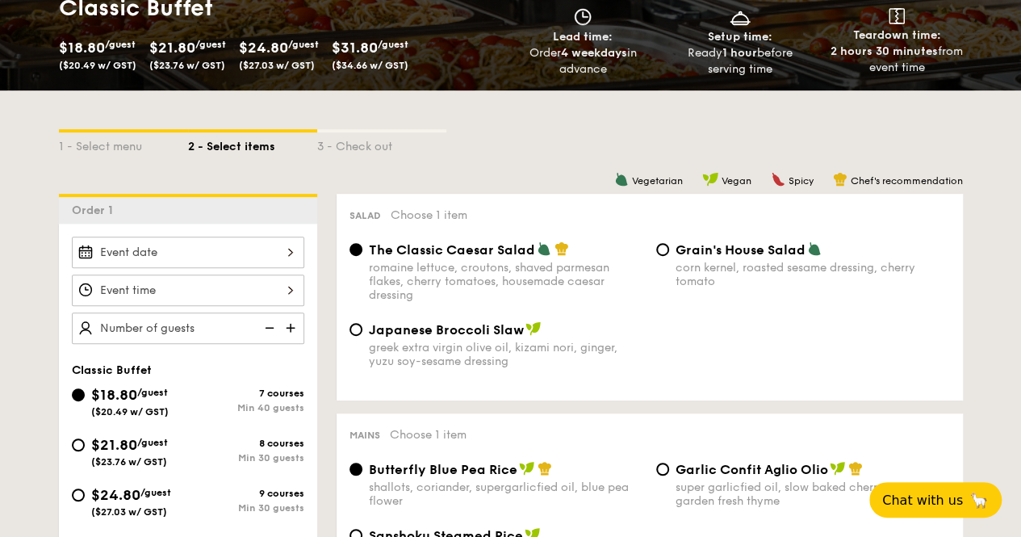
scroll to position [318, 0]
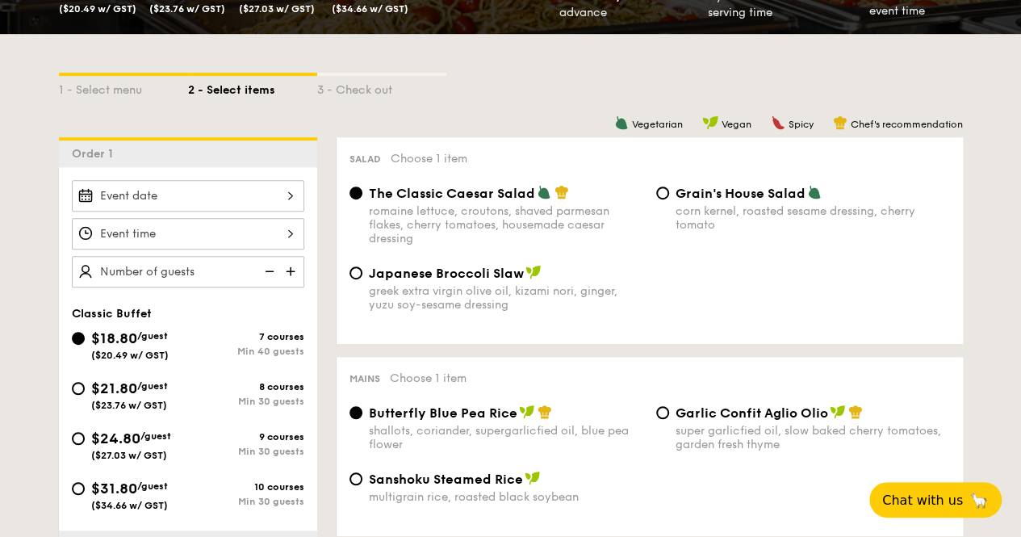
click at [444, 286] on div "greek extra virgin olive oil, kizami nori, ginger, yuzu soy-sesame dressing" at bounding box center [506, 297] width 274 height 27
click at [362, 279] on input "Japanese Broccoli Slaw greek extra virgin olive oil, kizami [PERSON_NAME], yuzu…" at bounding box center [355, 272] width 13 height 13
radio input "true"
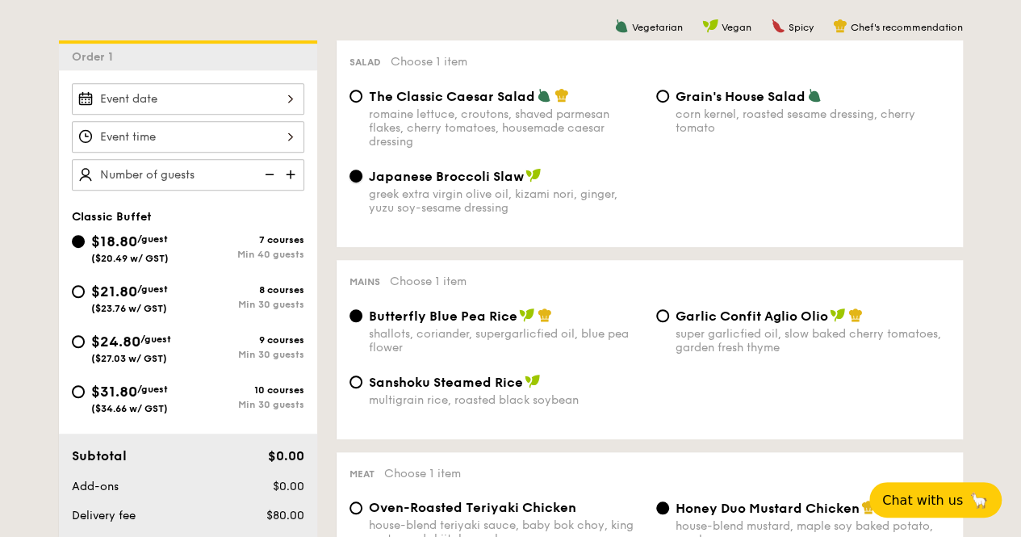
scroll to position [504, 0]
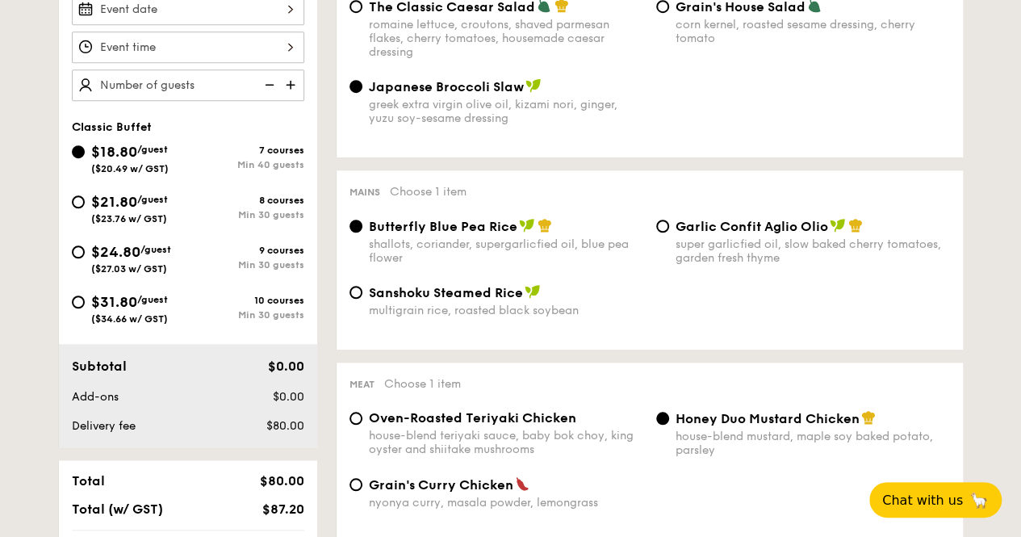
click at [690, 228] on span "Garlic Confit Aglio Olio" at bounding box center [751, 226] width 153 height 15
click at [669, 228] on input "Garlic Confit Aglio Olio super garlicfied oil, slow baked cherry tomatoes, gard…" at bounding box center [662, 225] width 13 height 13
radio input "true"
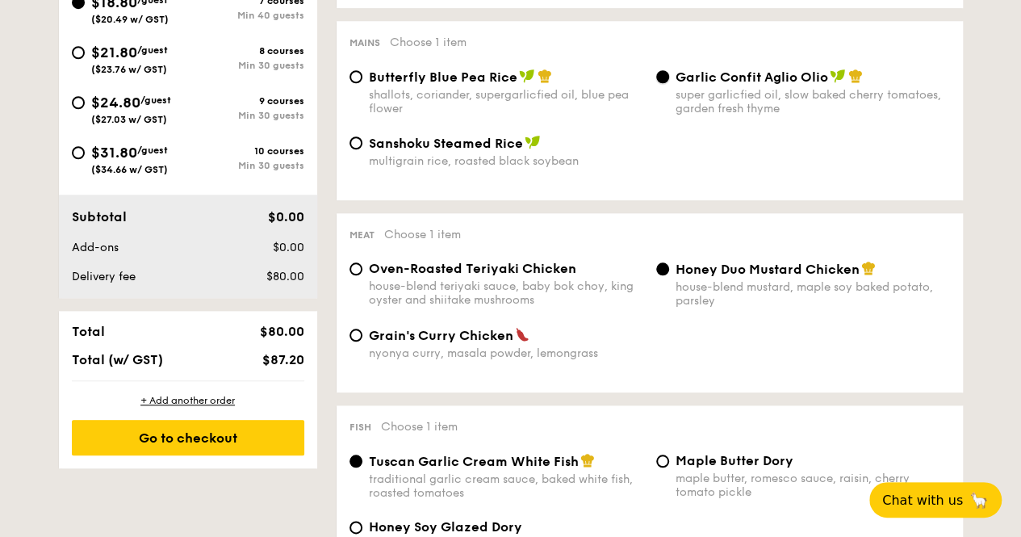
scroll to position [659, 0]
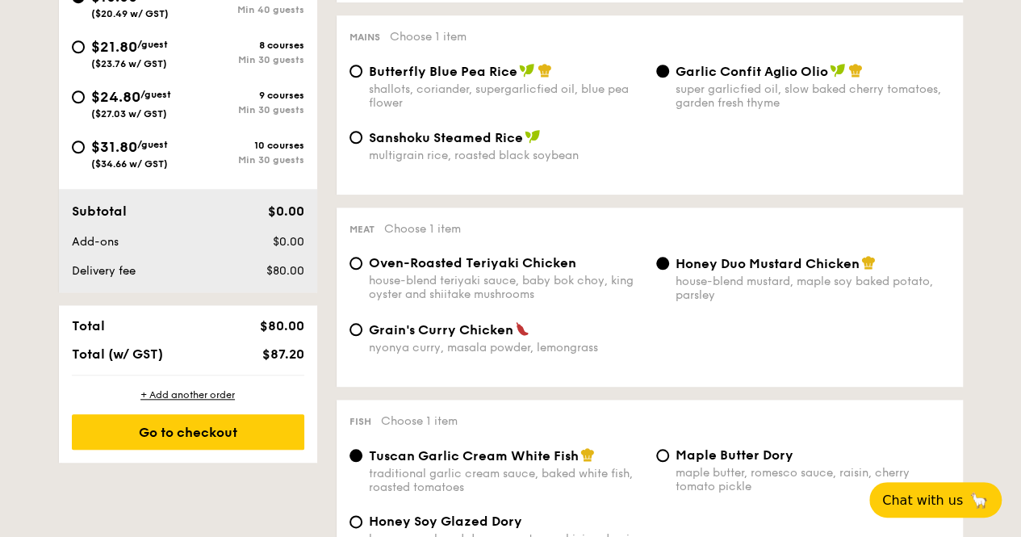
click at [528, 263] on span "Oven-Roasted Teriyaki Chicken" at bounding box center [472, 262] width 207 height 15
click at [362, 263] on input "Oven-Roasted Teriyaki Chicken house-blend teriyaki sauce, baby bok choy, king o…" at bounding box center [355, 263] width 13 height 13
radio input "true"
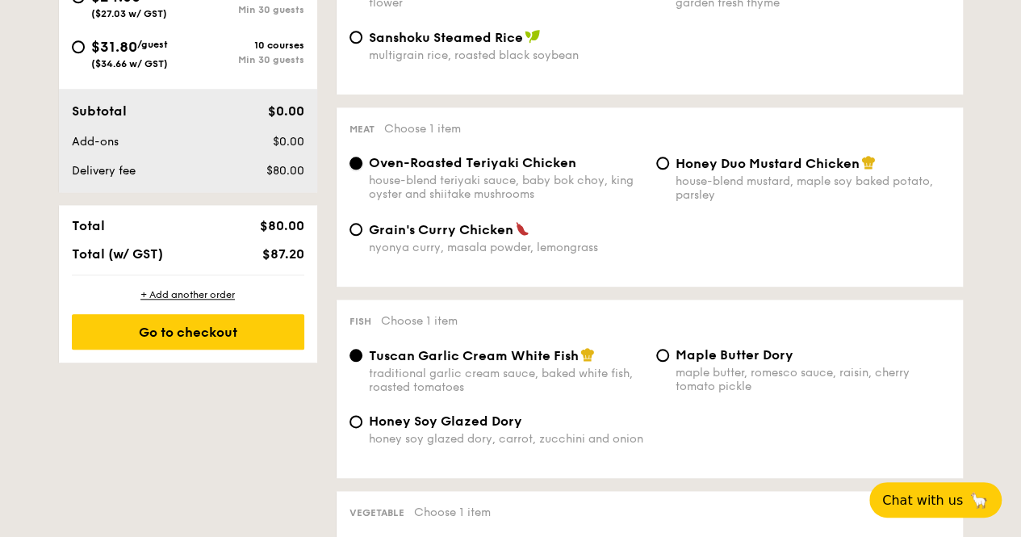
scroll to position [760, 0]
click at [719, 159] on span "Honey Duo Mustard Chicken" at bounding box center [767, 162] width 184 height 15
click at [669, 159] on input "Honey Duo Mustard Chicken house-blend mustard, maple soy baked potato, parsley" at bounding box center [662, 162] width 13 height 13
radio input "true"
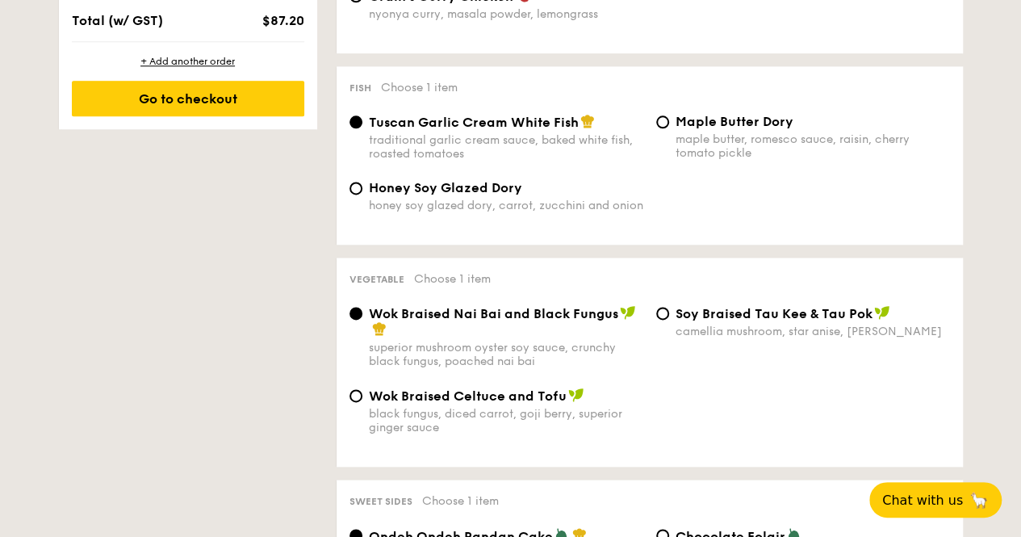
scroll to position [994, 0]
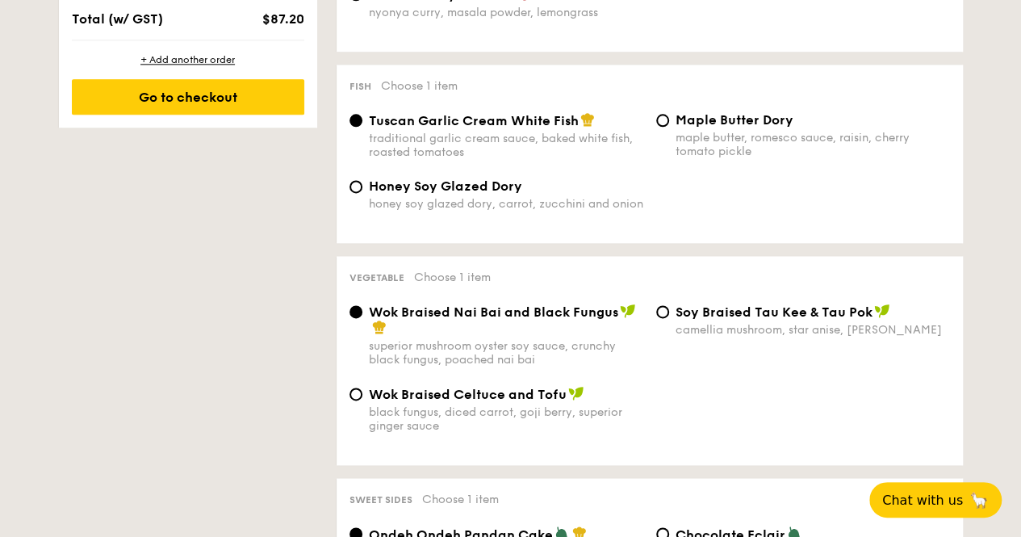
click at [543, 194] on div "Honey Soy Glazed Dory" at bounding box center [506, 185] width 274 height 15
click at [362, 193] on input "Honey Soy Glazed Dory honey soy glazed dory, carrot, zucchini and onion" at bounding box center [355, 186] width 13 height 13
radio input "true"
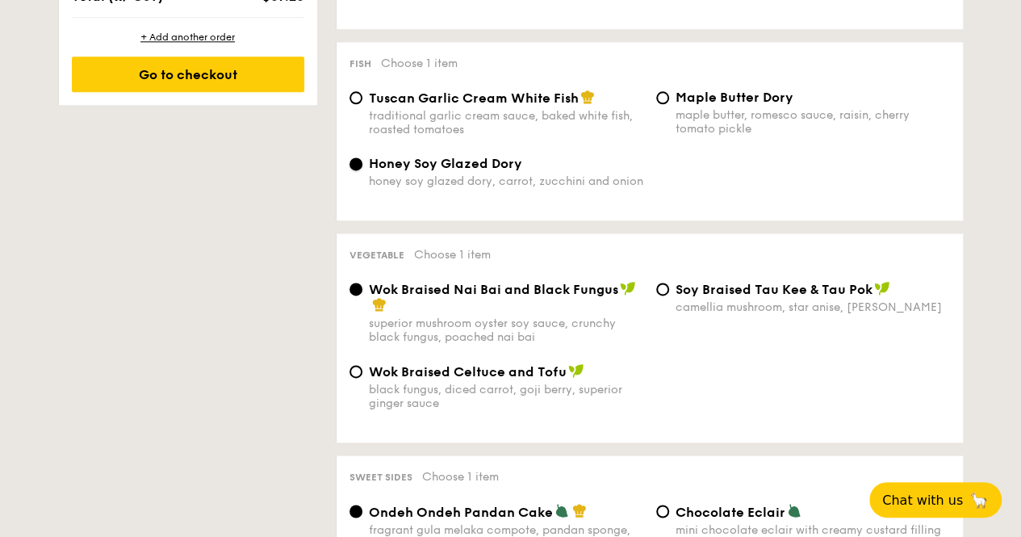
scroll to position [1173, 0]
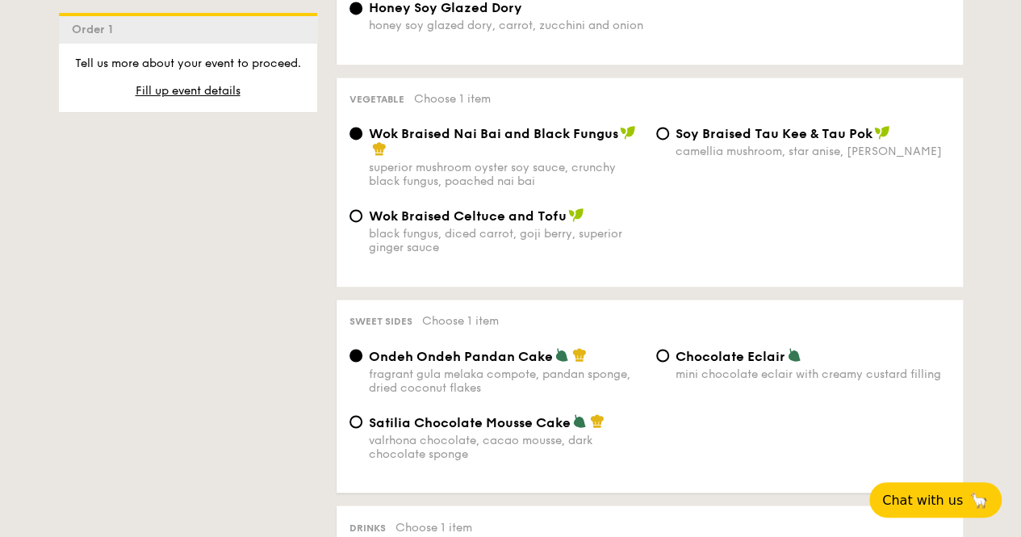
click at [675, 140] on span "⁠Soy Braised Tau Kee & Tau Pok" at bounding box center [773, 133] width 197 height 15
click at [669, 140] on input "⁠Soy Braised Tau Kee & Tau Pok camellia mushroom, star anise, goji [PERSON_NAME]" at bounding box center [662, 133] width 13 height 13
radio input "true"
click at [508, 219] on span "Wok Braised Celtuce and Tofu" at bounding box center [468, 215] width 198 height 15
click at [362, 219] on input "Wok Braised Celtuce and Tofu black fungus, diced carrot, goji [PERSON_NAME], su…" at bounding box center [355, 215] width 13 height 13
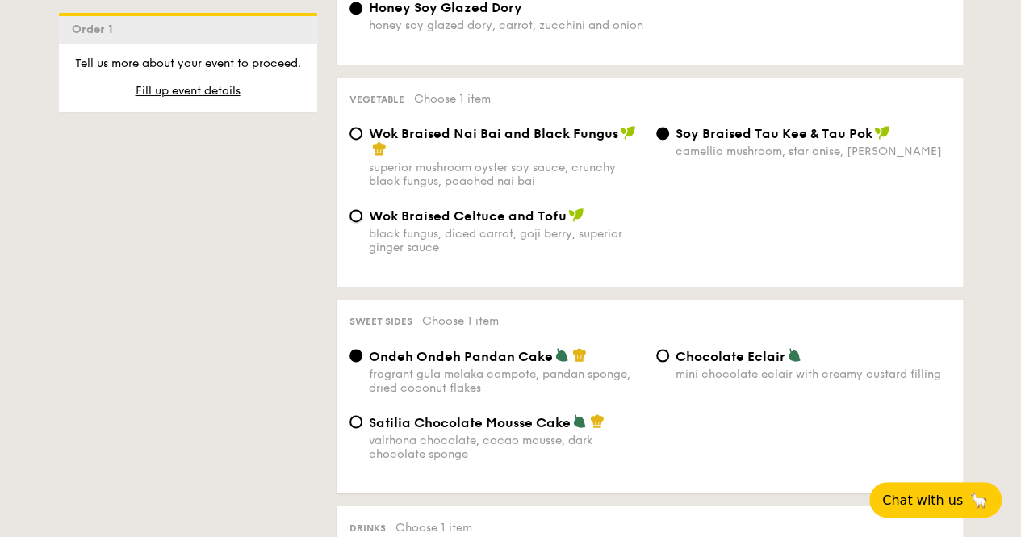
radio input "true"
click at [509, 153] on div "Wok Braised Nai Bai and Black Fungus" at bounding box center [506, 141] width 274 height 32
click at [362, 140] on input "Wok Braised Nai Bai and Black Fungus superior mushroom oyster soy sauce, crunch…" at bounding box center [355, 133] width 13 height 13
radio input "true"
click at [484, 254] on div "black fungus, diced carrot, goji berry, superior ginger sauce" at bounding box center [506, 240] width 274 height 27
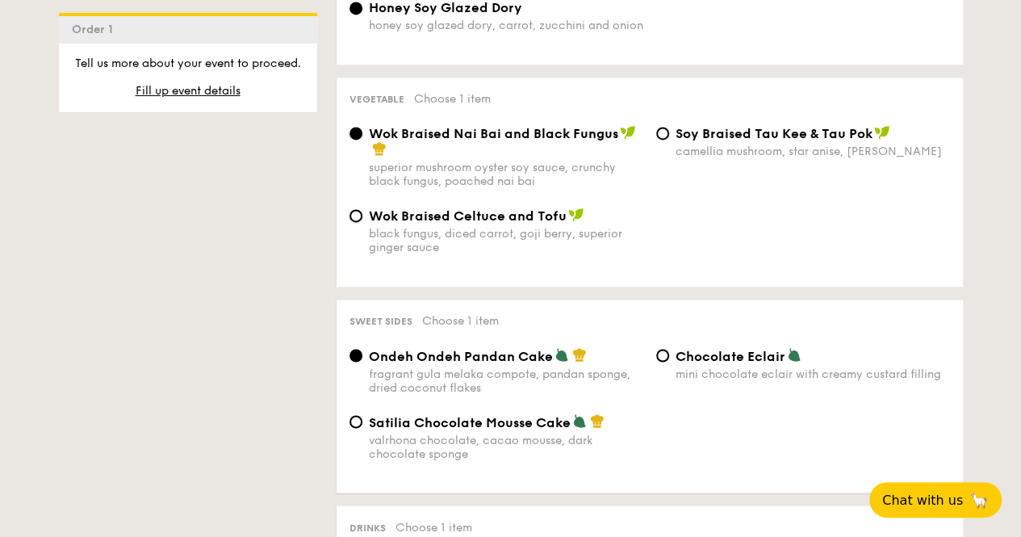
click at [362, 222] on input "Wok Braised Celtuce and Tofu black fungus, diced carrot, goji [PERSON_NAME], su…" at bounding box center [355, 215] width 13 height 13
radio input "true"
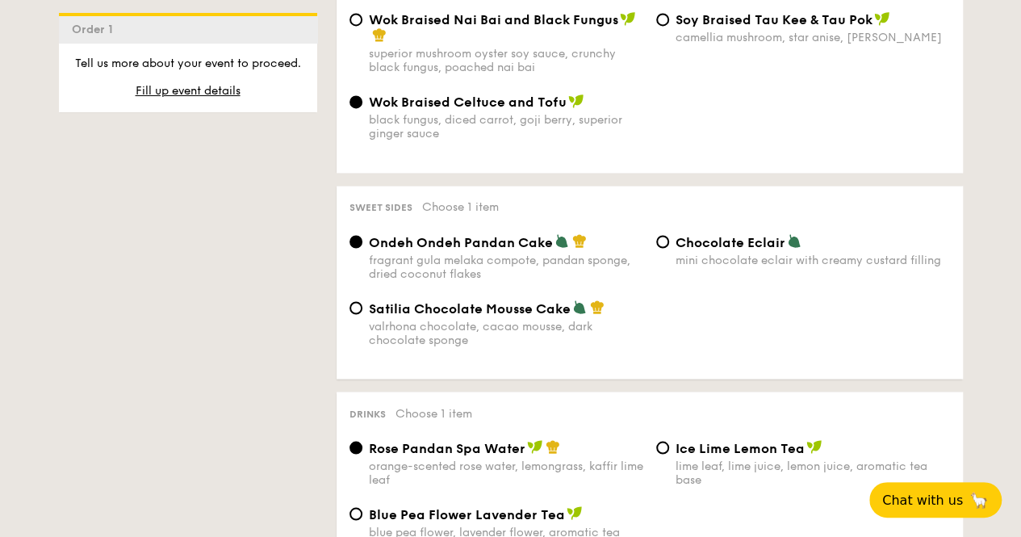
click at [726, 265] on div "mini chocolate eclair with creamy custard filling" at bounding box center [812, 260] width 274 height 14
click at [669, 248] on input "Chocolate Eclair mini chocolate eclair with creamy custard filling" at bounding box center [662, 241] width 13 height 13
radio input "true"
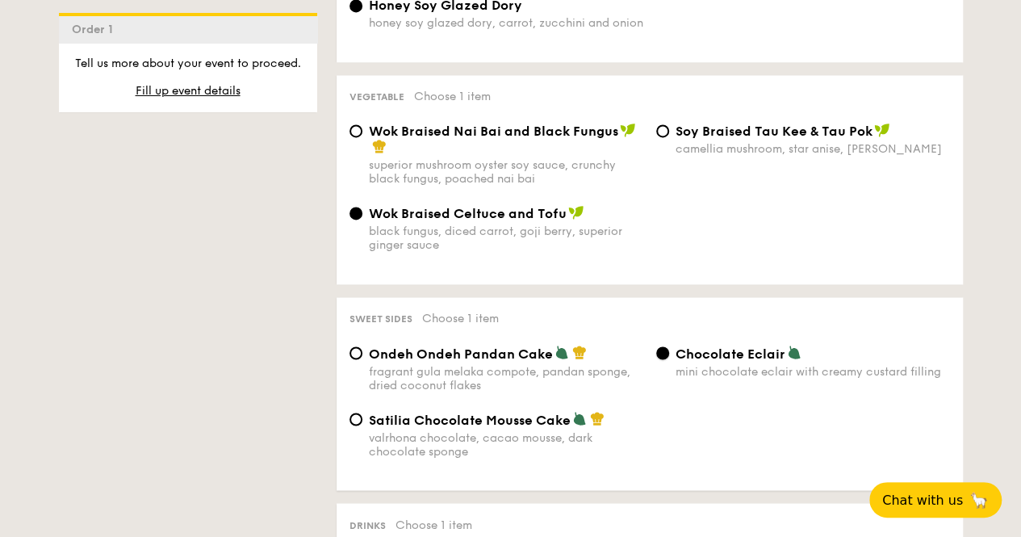
scroll to position [1176, 0]
click at [541, 138] on span "Wok Braised Nai Bai and Black Fungus" at bounding box center [493, 130] width 249 height 15
click at [362, 136] on input "Wok Braised Nai Bai and Black Fungus superior mushroom oyster soy sauce, crunch…" at bounding box center [355, 129] width 13 height 13
radio input "true"
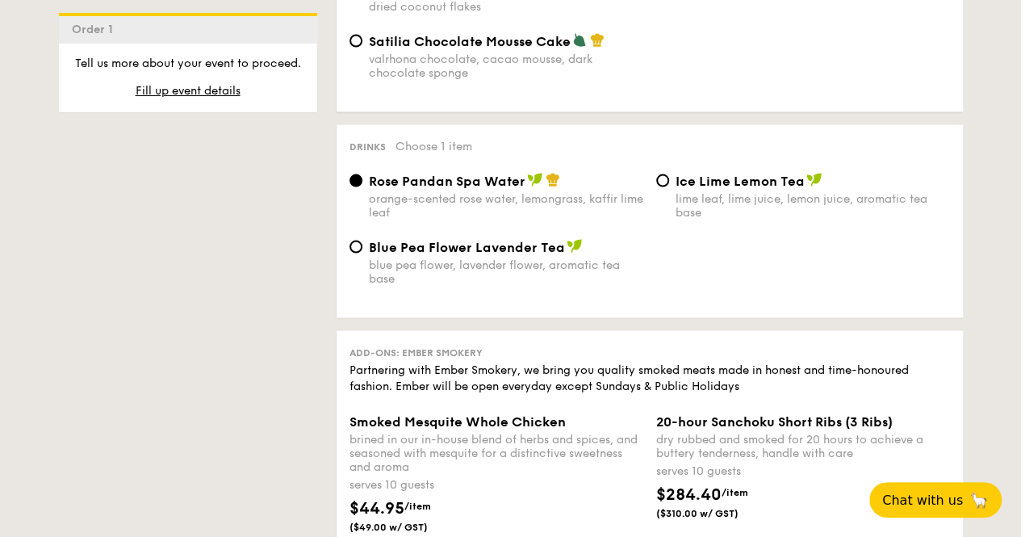
scroll to position [1599, 0]
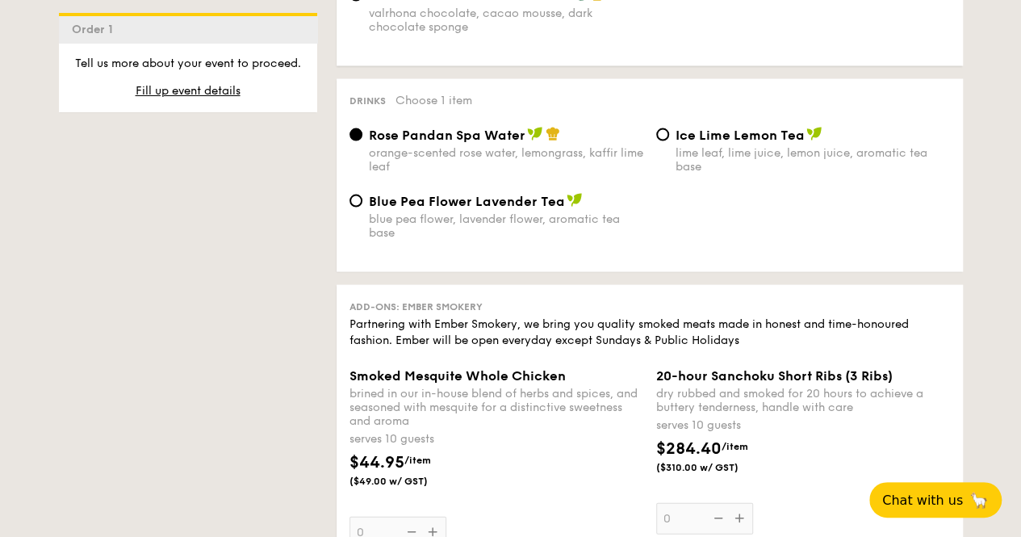
click at [513, 238] on div "blue pea flower, lavender flower, aromatic tea base" at bounding box center [506, 225] width 274 height 27
click at [362, 207] on input "Blue Pea Flower Lavender Tea blue pea flower, lavender flower, aromatic tea base" at bounding box center [355, 200] width 13 height 13
radio input "true"
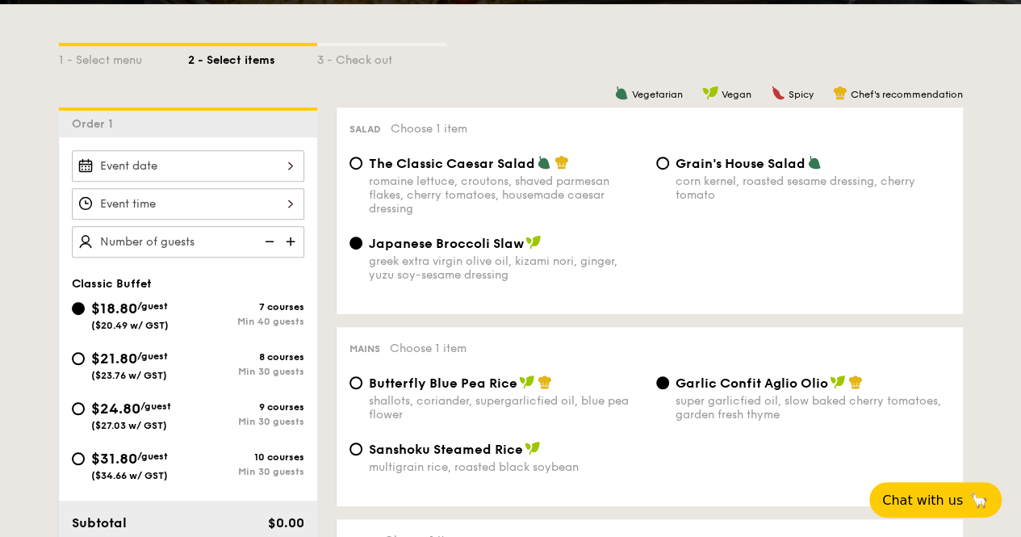
scroll to position [345, 0]
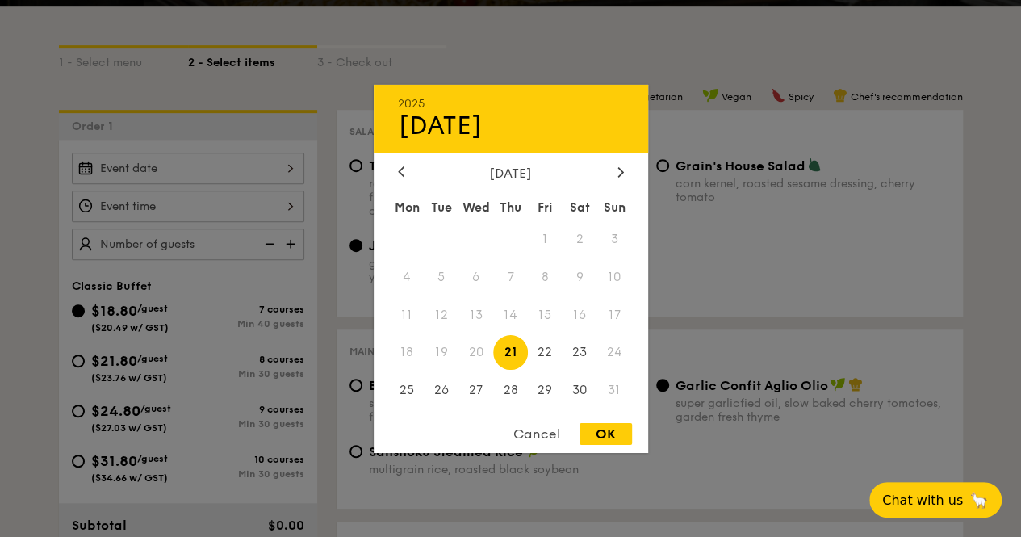
click at [173, 162] on div "2025 Aug [DATE] Tue Wed Thu Fri Sat Sun 1 2 3 4 5 6 7 8 9 10 11 12 13 14 15 16 …" at bounding box center [188, 168] width 232 height 31
click at [437, 388] on span "26" at bounding box center [441, 390] width 35 height 35
click at [608, 434] on div "OK" at bounding box center [605, 434] width 52 height 22
type input "[DATE]"
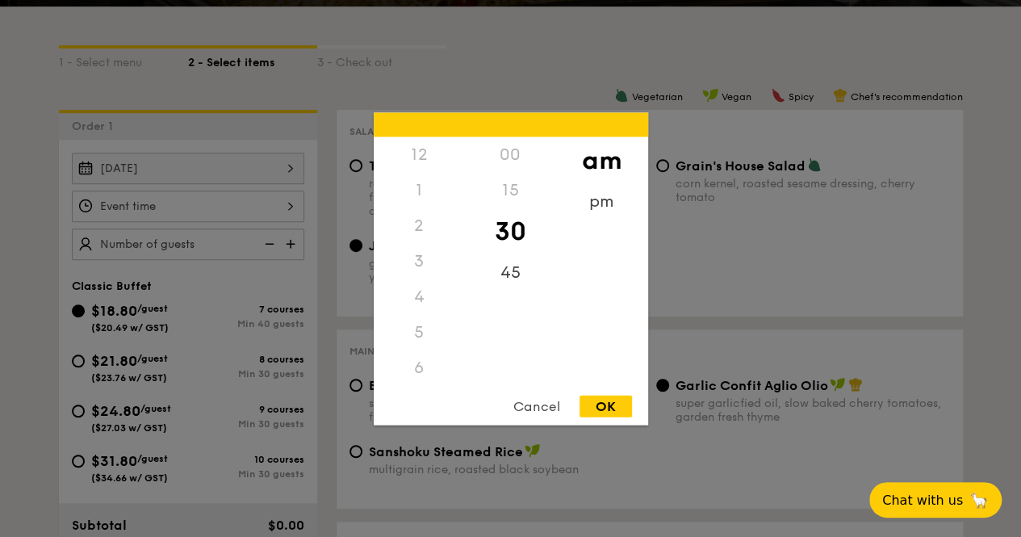
click at [207, 215] on div "12 1 2 3 4 5 6 7 8 9 10 11 00 15 30 45 am pm Cancel OK" at bounding box center [188, 205] width 232 height 31
click at [596, 196] on div "pm" at bounding box center [601, 206] width 91 height 47
click at [413, 194] on div "6" at bounding box center [419, 195] width 91 height 47
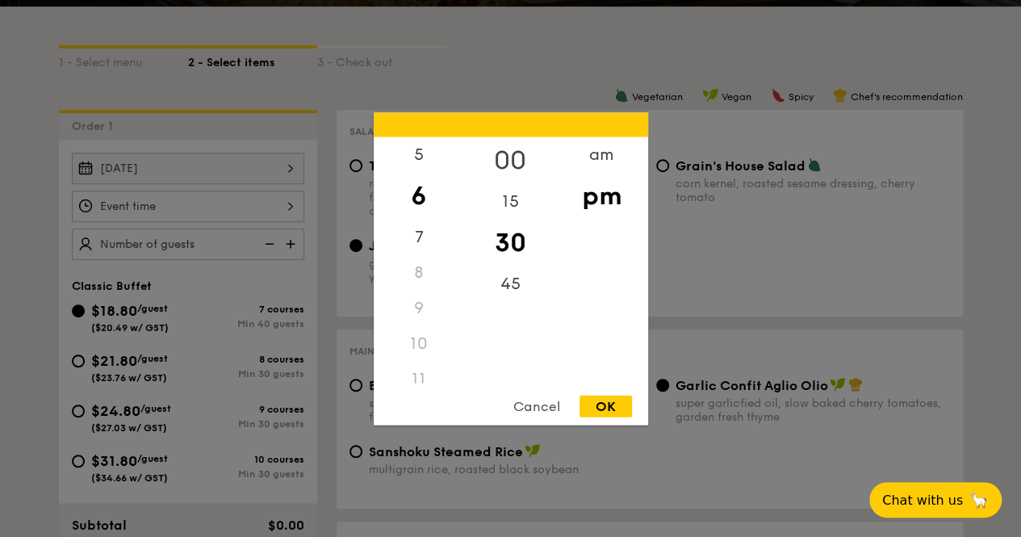
click at [515, 156] on div "00" at bounding box center [510, 159] width 91 height 47
click at [602, 412] on div "OK" at bounding box center [605, 406] width 52 height 22
type input "6:00PM"
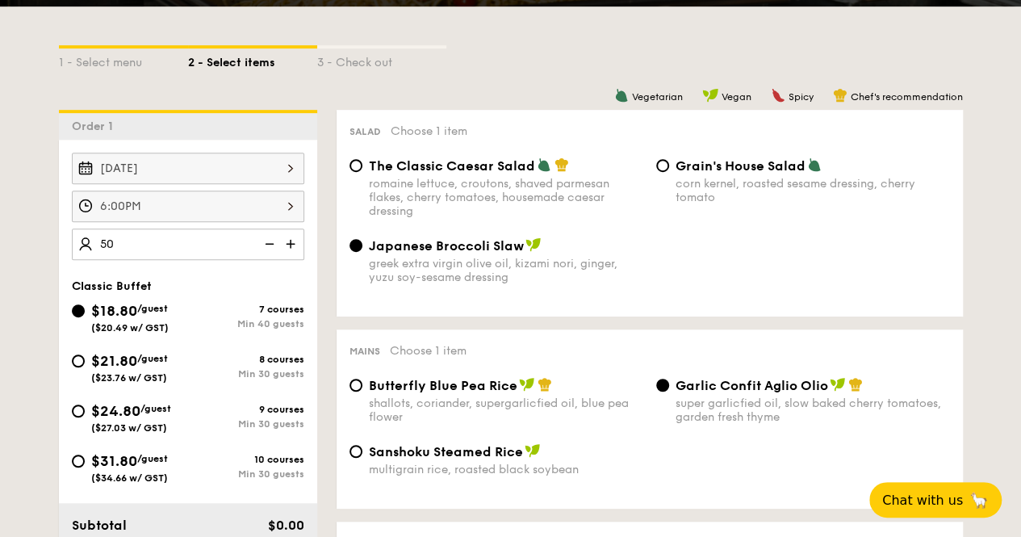
type input "50 guests"
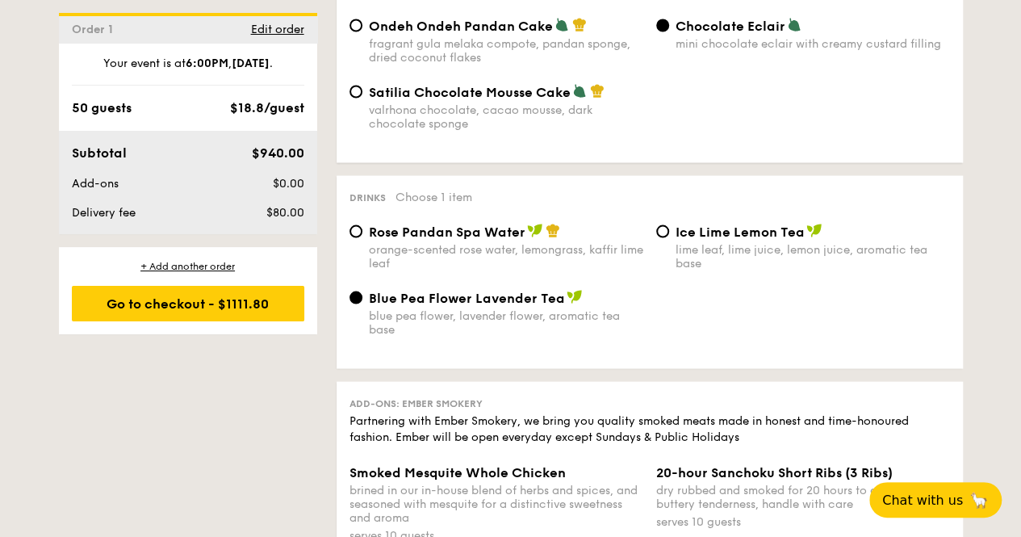
scroll to position [1502, 0]
click at [476, 99] on span "Satilia Chocolate Mousse Cake" at bounding box center [470, 92] width 202 height 15
click at [362, 98] on input "Satilia Chocolate Mousse Cake valrhona chocolate, cacao mousse, dark chocolate …" at bounding box center [355, 92] width 13 height 13
radio input "true"
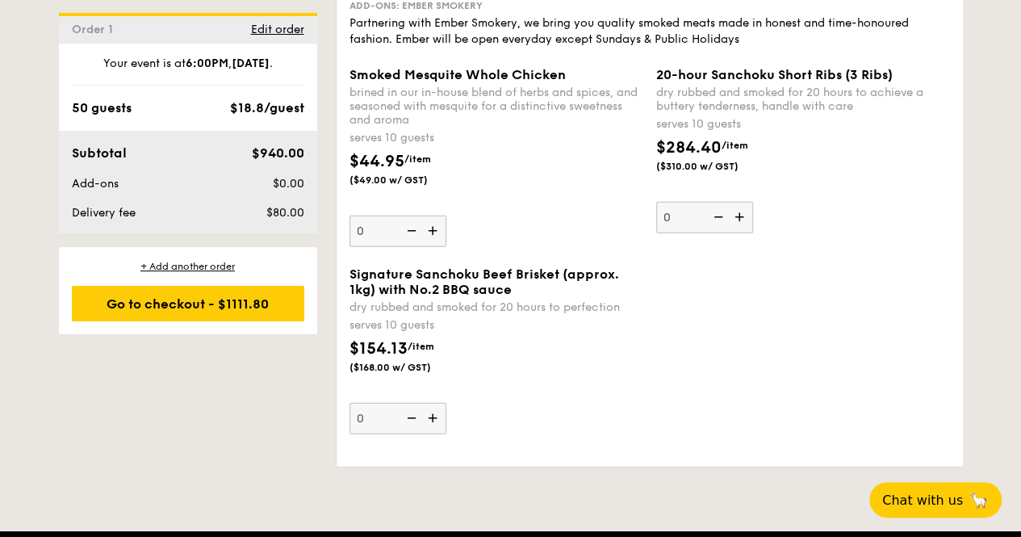
scroll to position [1856, 0]
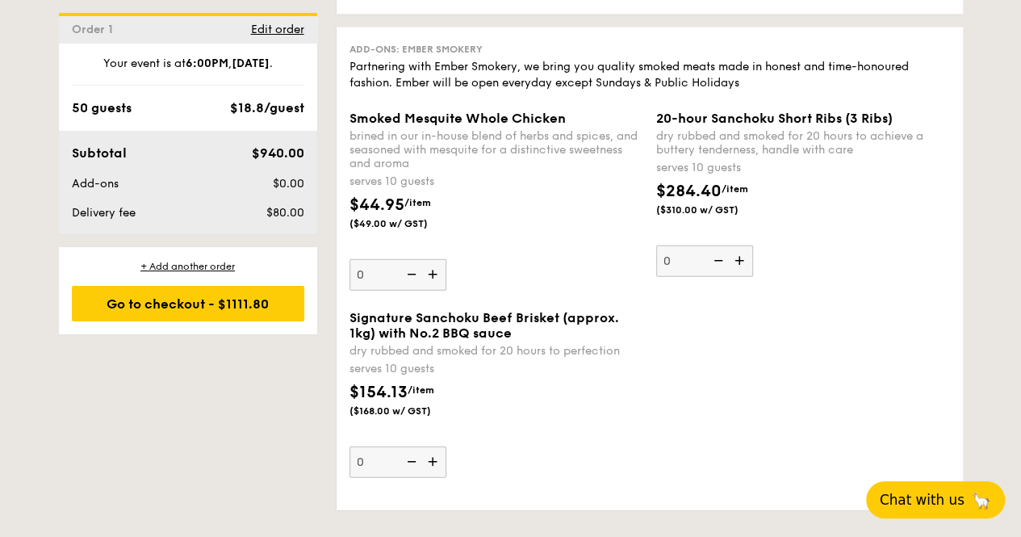
click at [920, 491] on span "Chat with us" at bounding box center [922, 499] width 85 height 16
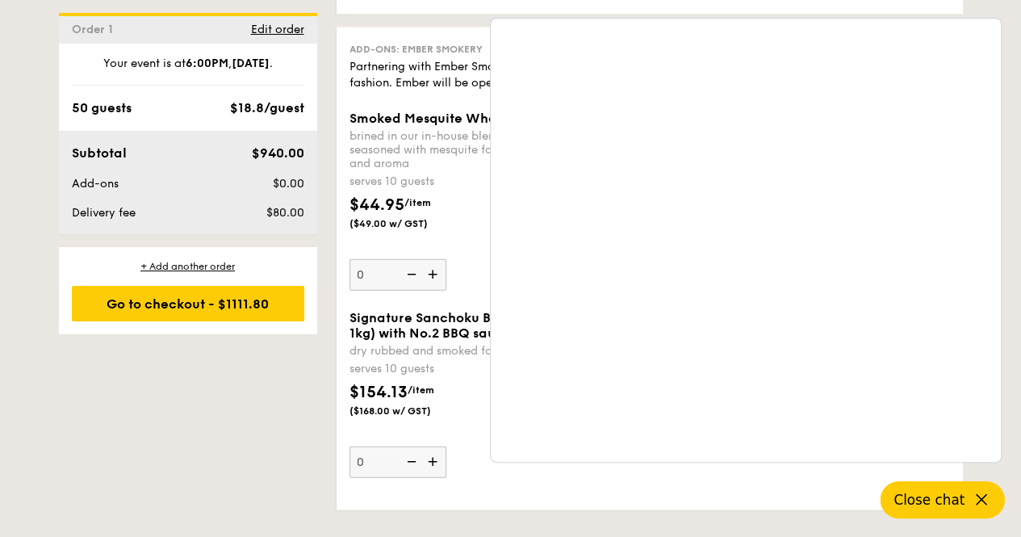
click at [946, 487] on button "Close chat" at bounding box center [942, 499] width 124 height 37
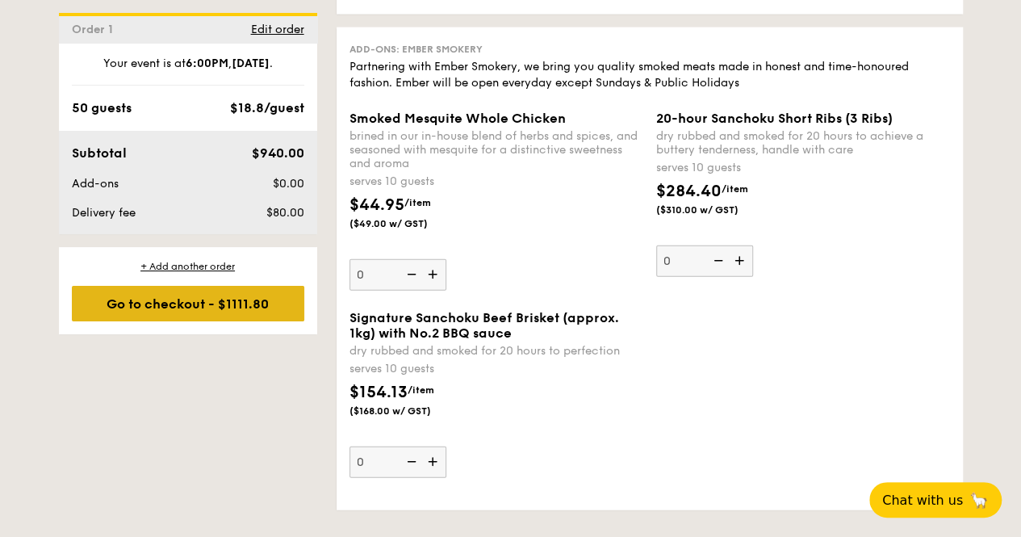
click at [164, 317] on div "Go to checkout - $1111.80" at bounding box center [188, 304] width 232 height 36
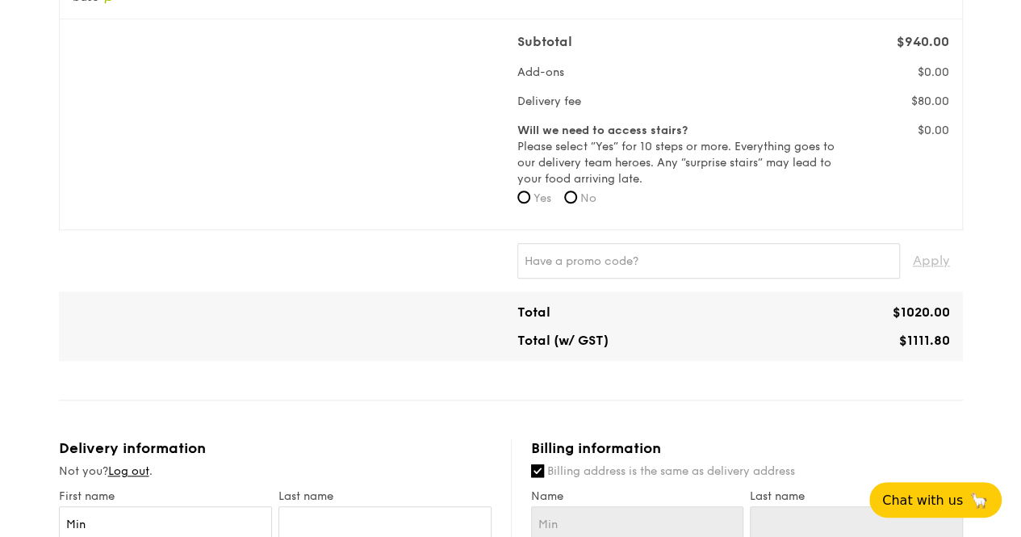
scroll to position [511, 0]
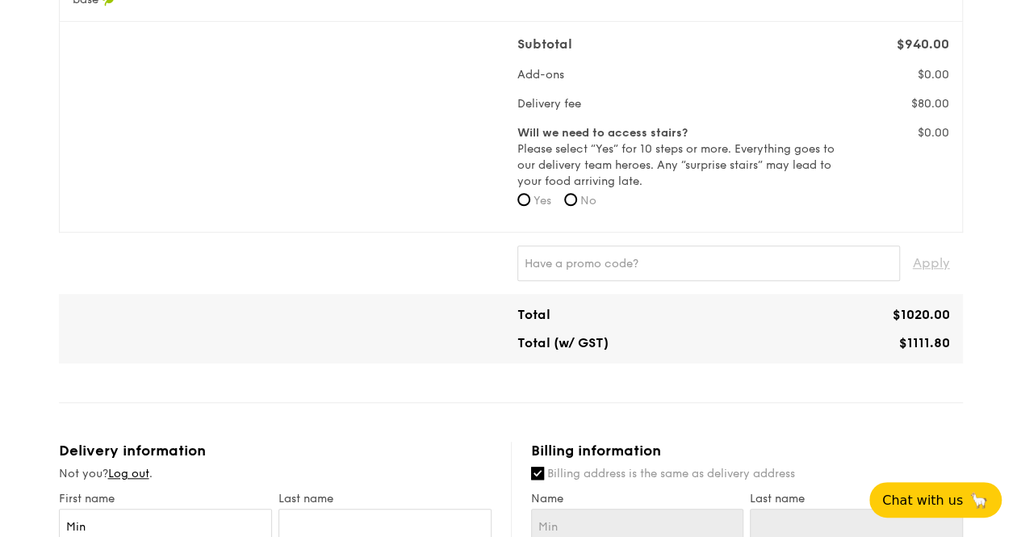
click at [596, 204] on span "No" at bounding box center [588, 201] width 16 height 14
click at [577, 204] on input "No" at bounding box center [570, 199] width 13 height 13
radio input "true"
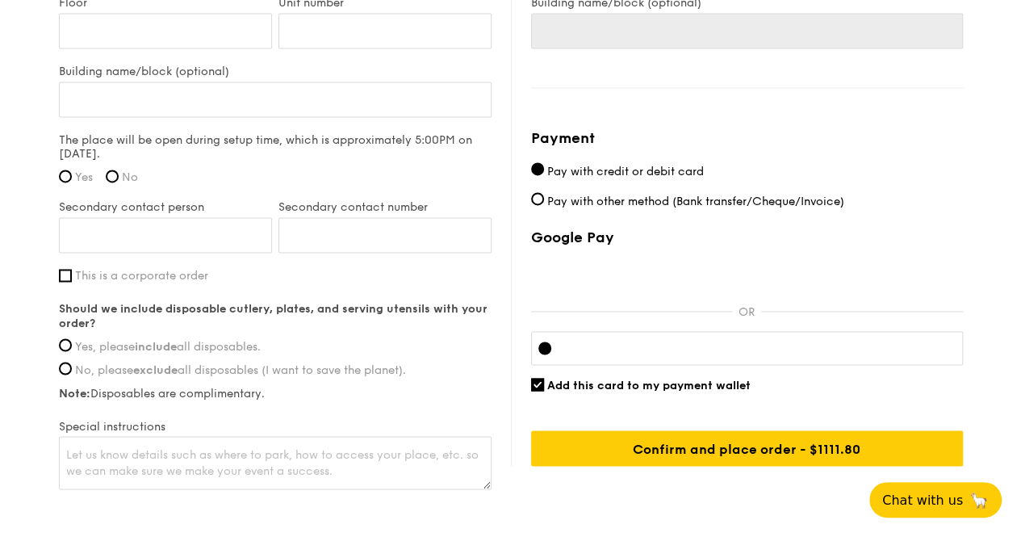
scroll to position [1292, 0]
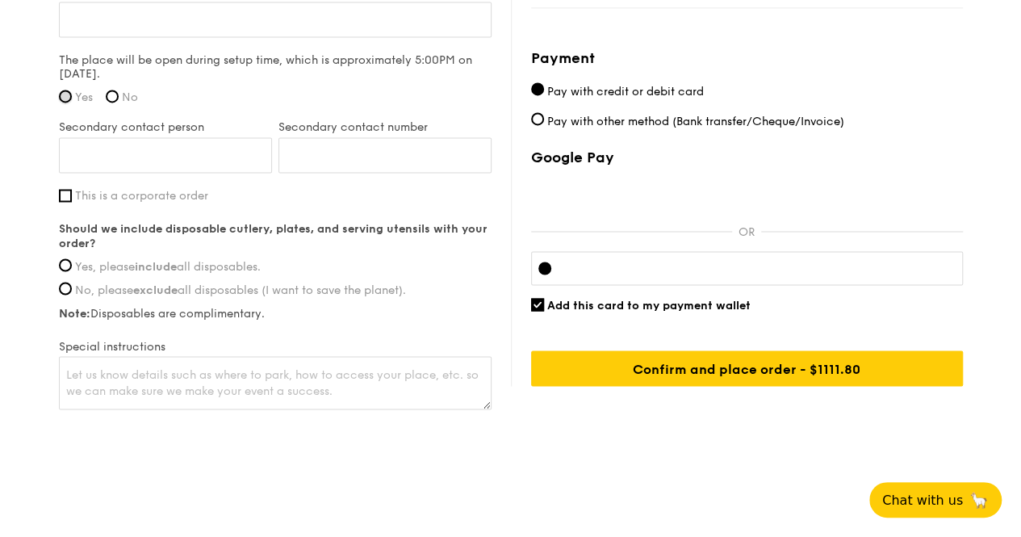
click at [71, 95] on input "Yes" at bounding box center [65, 96] width 13 height 13
radio input "true"
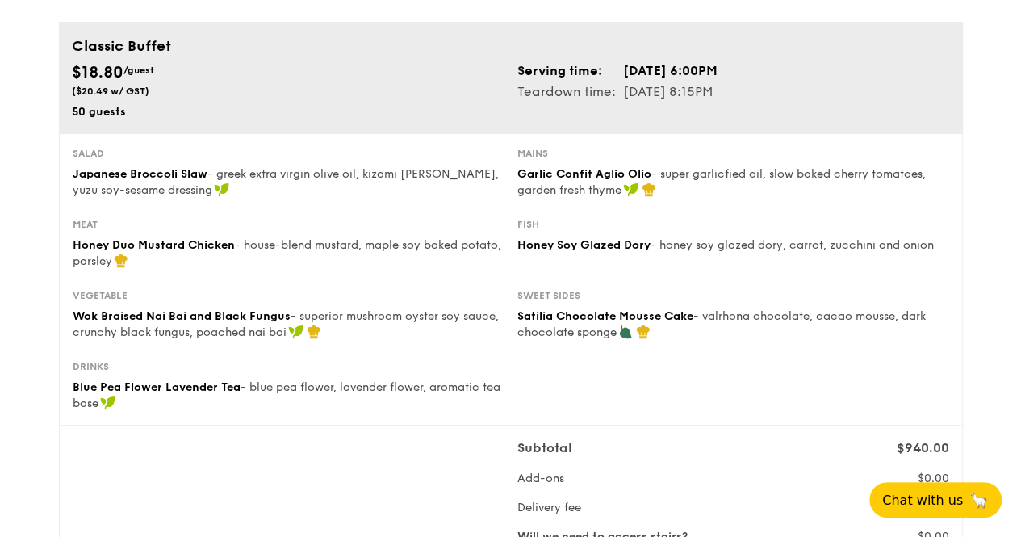
scroll to position [0, 0]
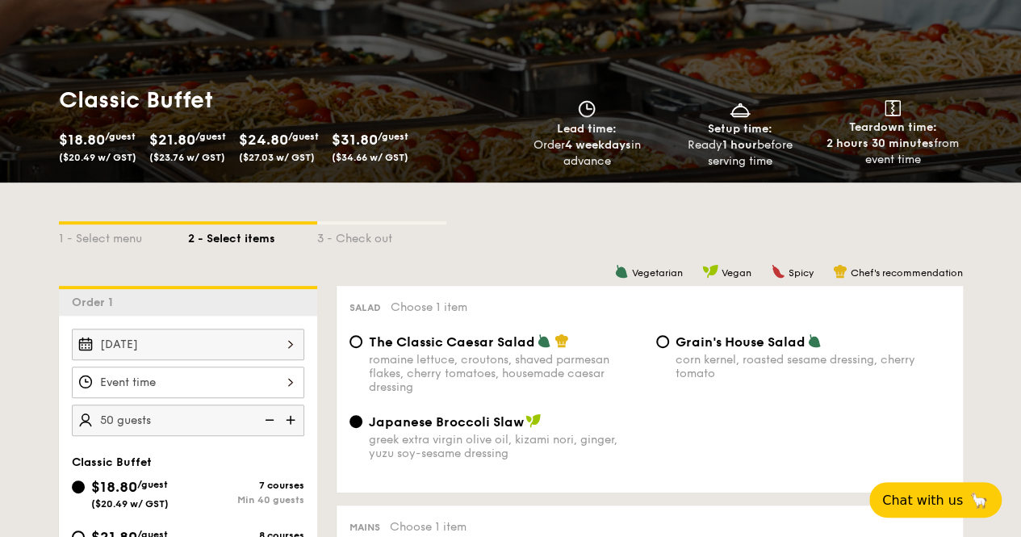
scroll to position [337, 0]
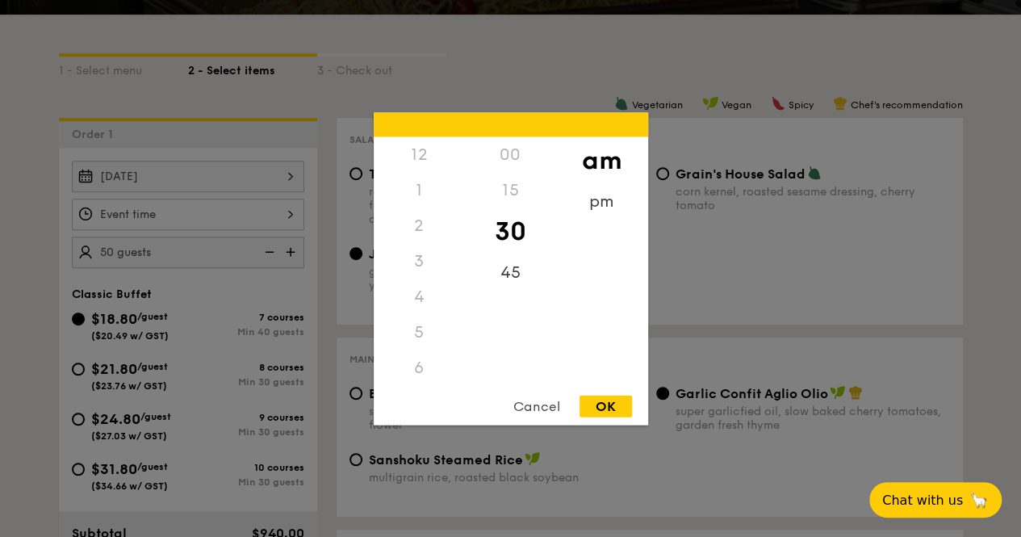
click at [287, 205] on div "12 1 2 3 4 5 6 7 8 9 10 11 00 15 30 45 am pm Cancel OK" at bounding box center [188, 214] width 232 height 31
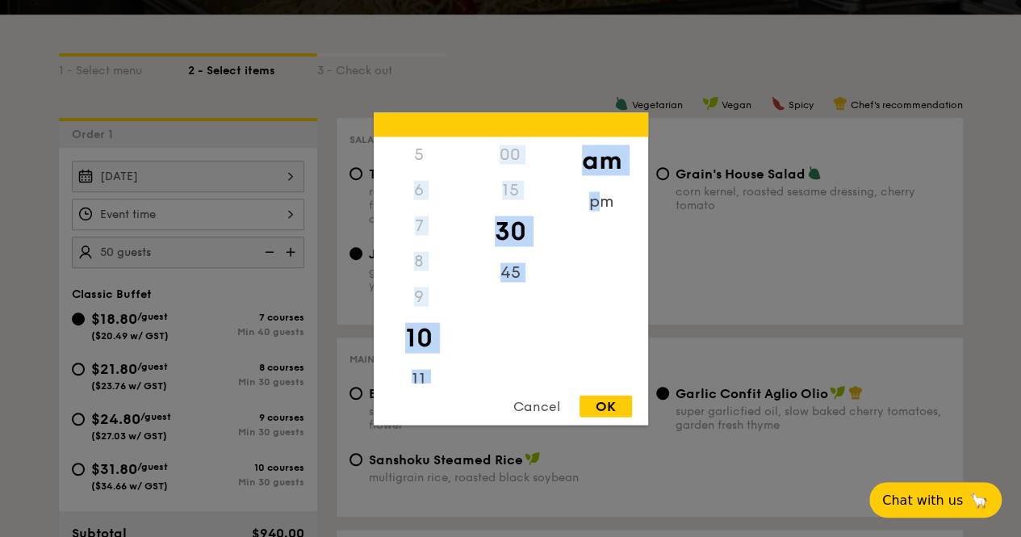
drag, startPoint x: 604, startPoint y: 215, endPoint x: 416, endPoint y: 178, distance: 190.9
click at [416, 178] on div "12 1 2 3 4 5 6 7 8 9 10 11 00 15 30 45 am pm" at bounding box center [511, 259] width 274 height 246
click at [594, 192] on div "pm" at bounding box center [601, 206] width 91 height 47
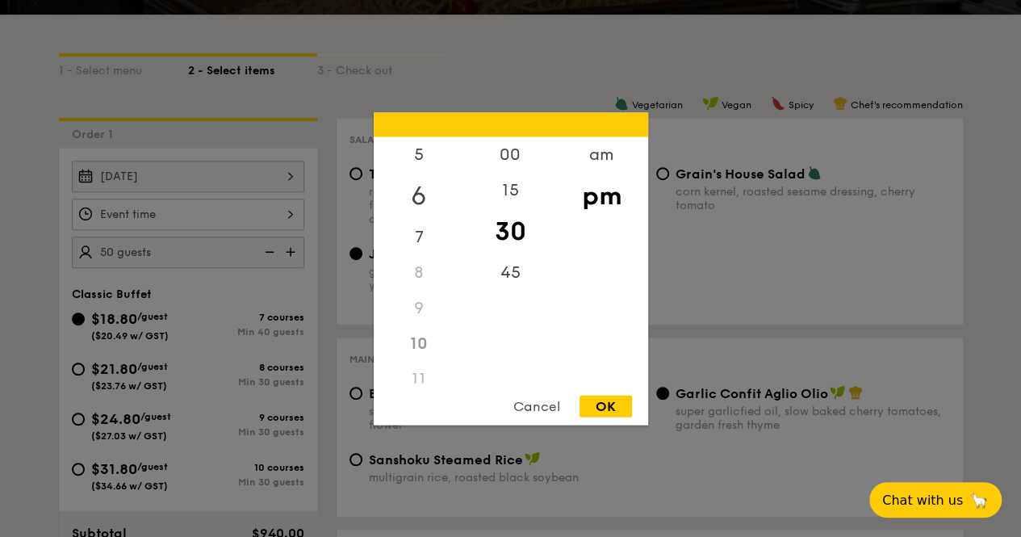
click at [426, 194] on div "6" at bounding box center [419, 195] width 91 height 47
click at [515, 227] on div "30" at bounding box center [510, 230] width 91 height 47
click at [599, 404] on div "OK" at bounding box center [605, 406] width 52 height 22
type input "6:30PM"
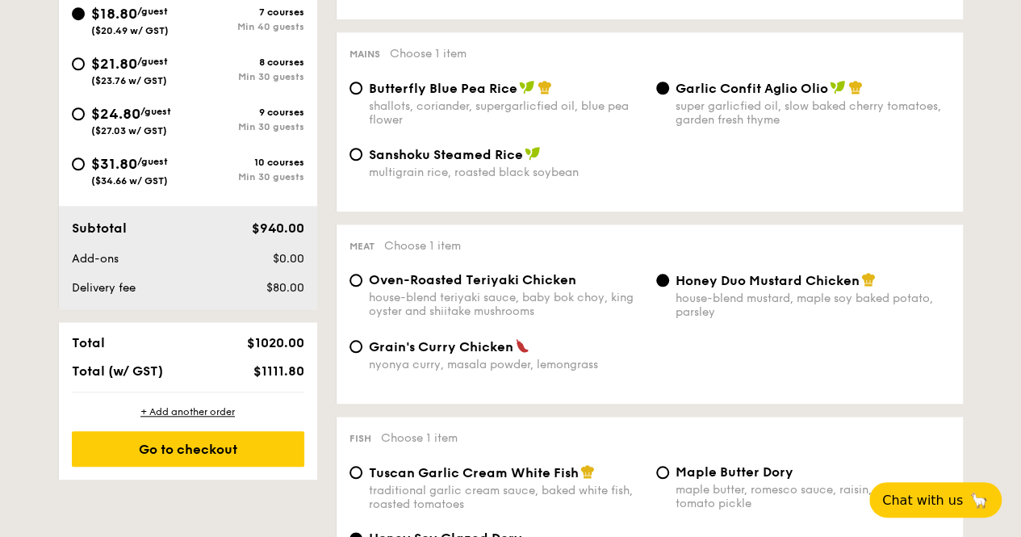
scroll to position [565, 0]
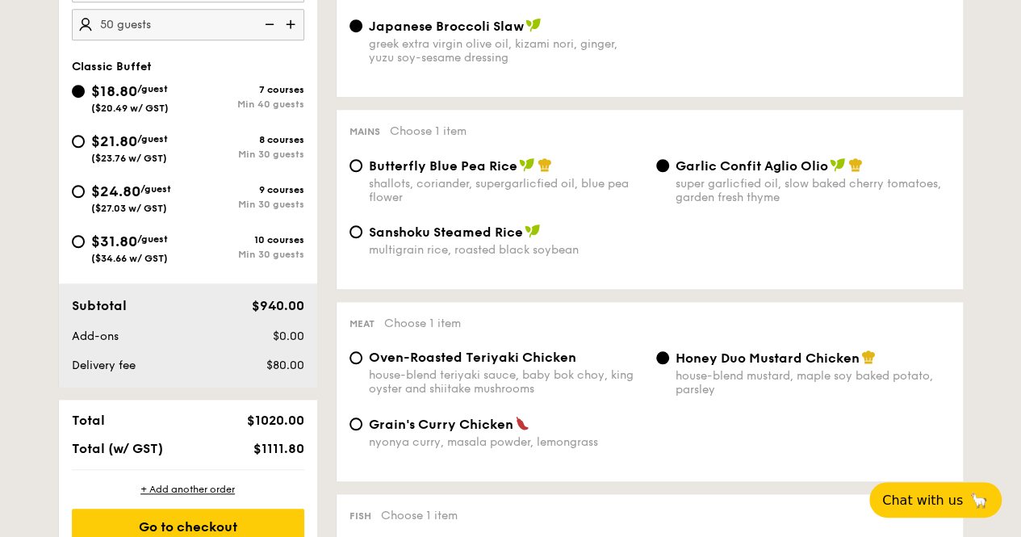
click at [478, 180] on div "shallots, coriander, supergarlicfied oil, blue pea flower" at bounding box center [506, 190] width 274 height 27
click at [362, 172] on input "Butterfly Blue Pea Rice shallots, coriander, supergarlicfied oil, blue pea flow…" at bounding box center [355, 165] width 13 height 13
radio input "true"
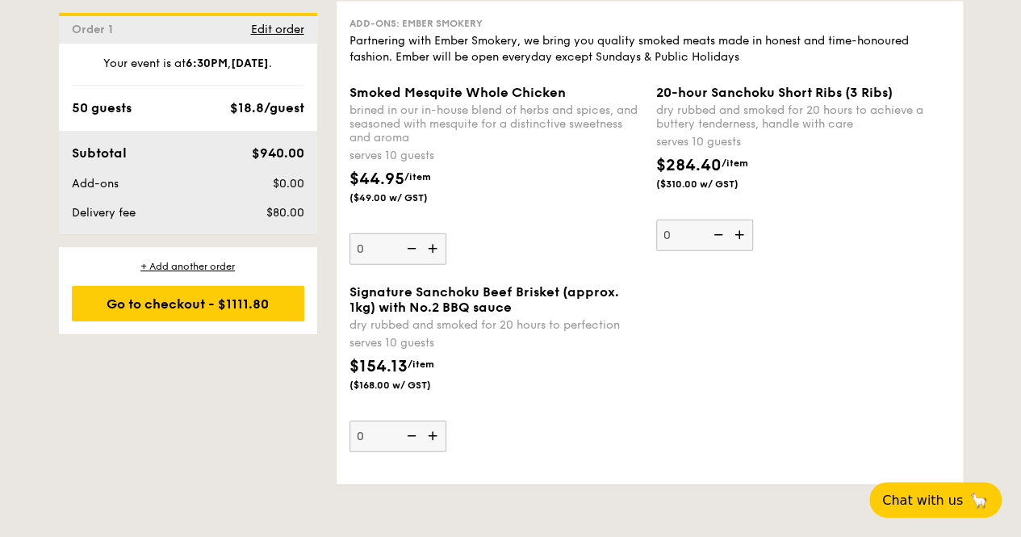
scroll to position [1888, 0]
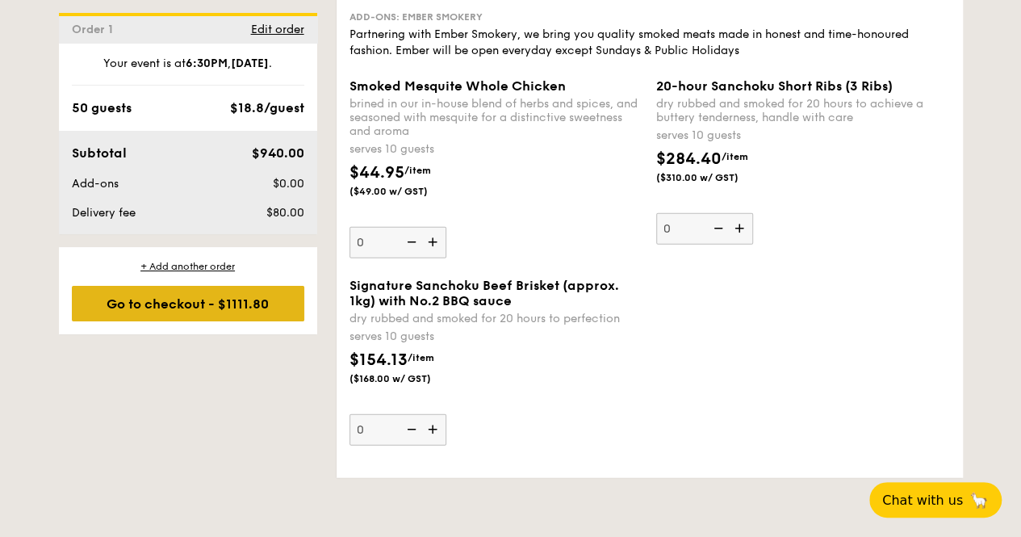
click at [171, 304] on div "Go to checkout - $1111.80" at bounding box center [188, 304] width 232 height 36
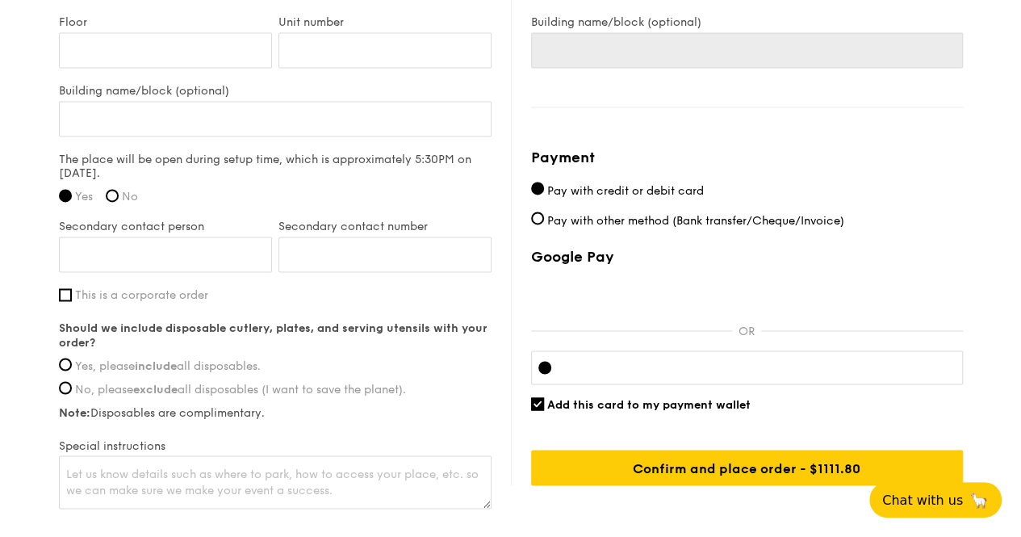
scroll to position [1233, 0]
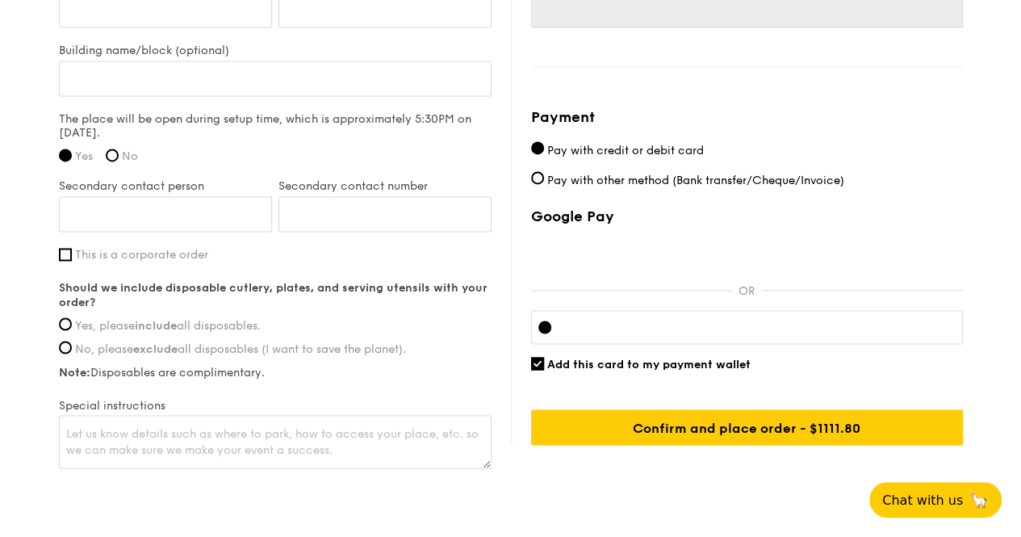
click at [154, 257] on span "This is a corporate order" at bounding box center [141, 255] width 133 height 14
click at [72, 257] on input "This is a corporate order" at bounding box center [65, 254] width 13 height 13
checkbox input "true"
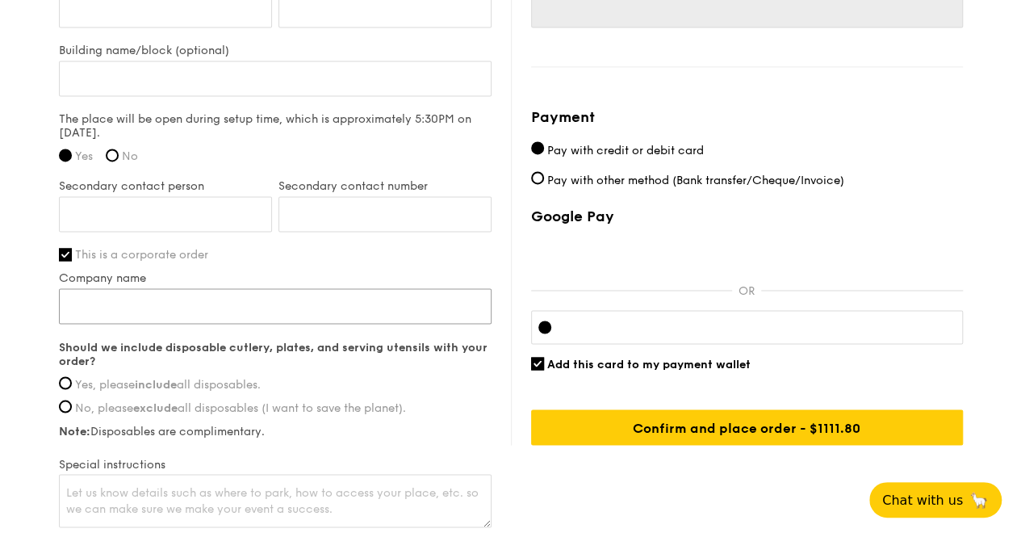
click at [147, 318] on input "Company name" at bounding box center [275, 306] width 433 height 36
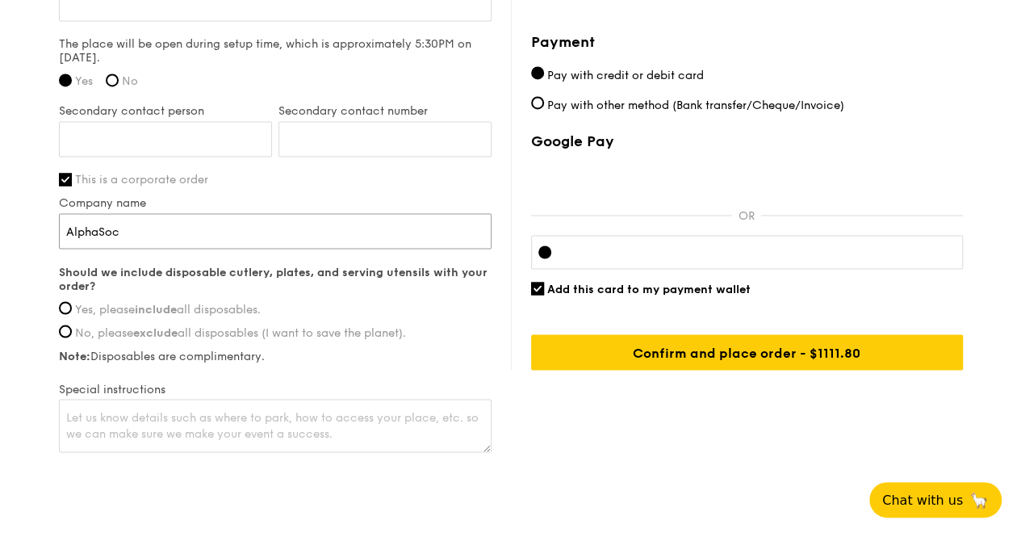
scroll to position [1309, 0]
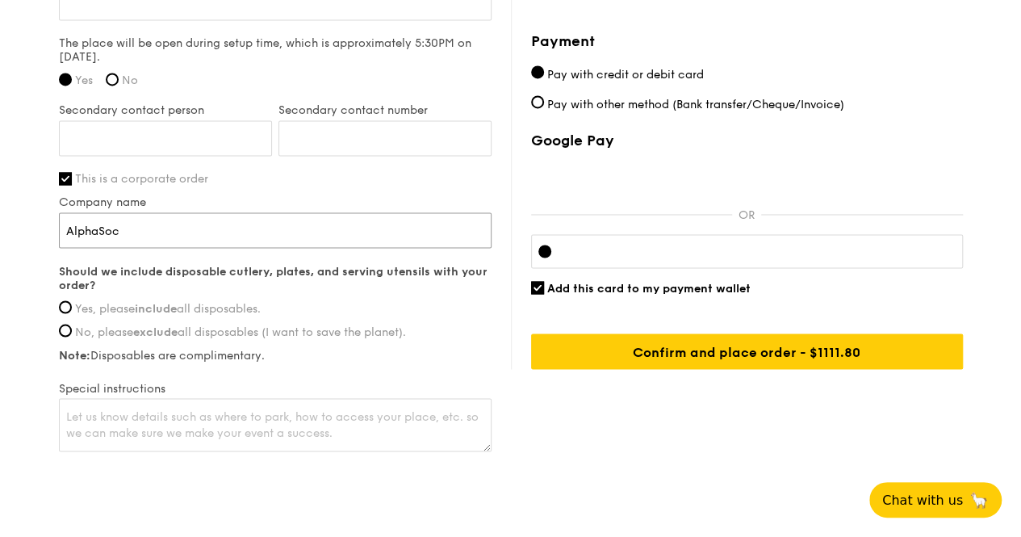
type input "AlphaSoc"
click at [192, 307] on span "Yes, please include all disposables." at bounding box center [168, 308] width 186 height 14
click at [72, 307] on input "Yes, please include all disposables." at bounding box center [65, 306] width 13 height 13
radio input "true"
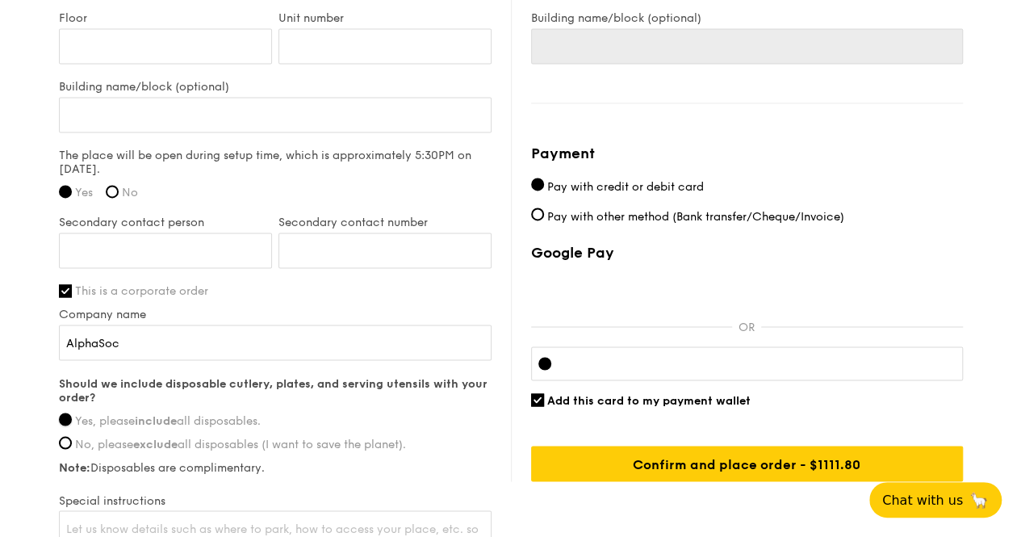
scroll to position [1351, 0]
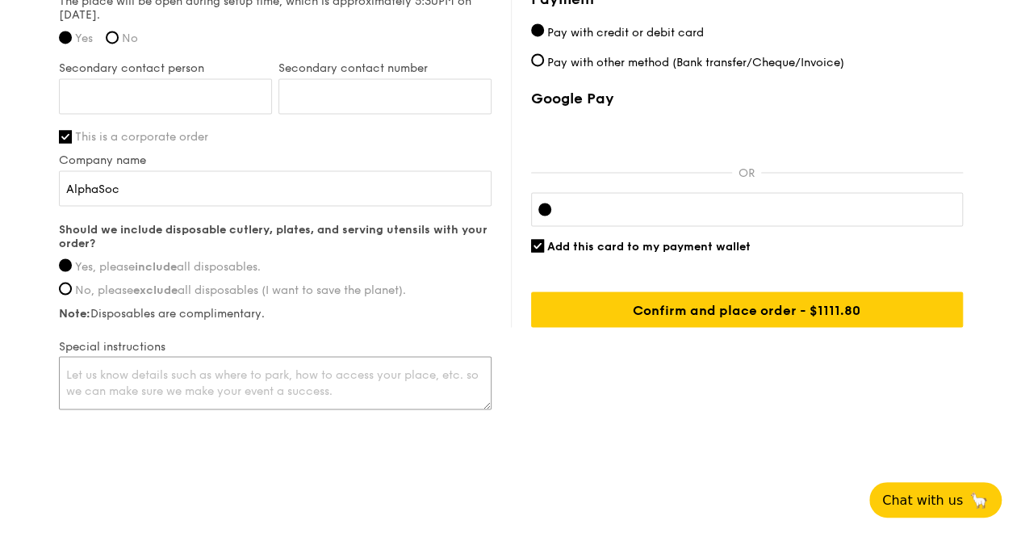
click at [224, 378] on textarea at bounding box center [275, 382] width 433 height 53
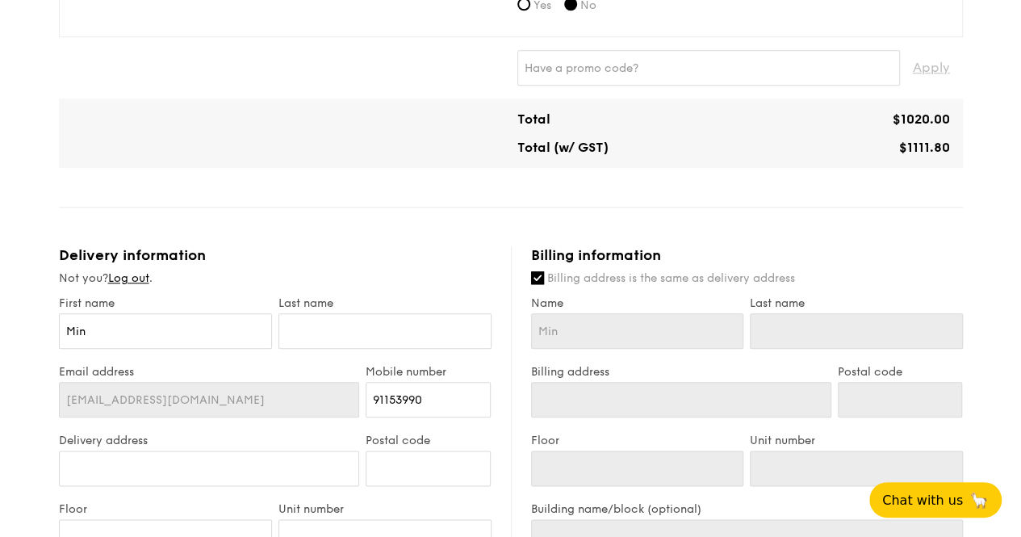
scroll to position [323, 0]
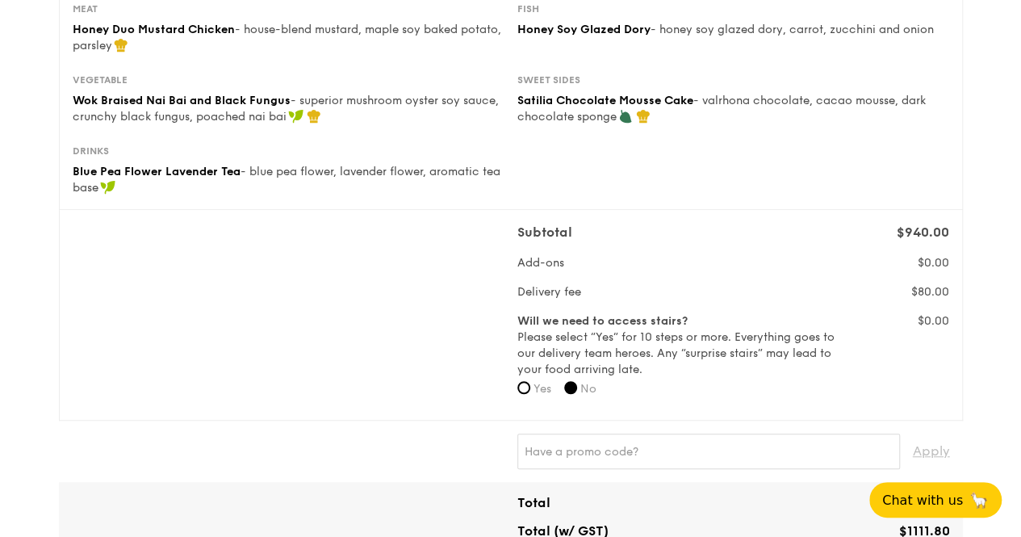
type textarea "Please contact me when arrived - need to escort up."
